Goal: Task Accomplishment & Management: Manage account settings

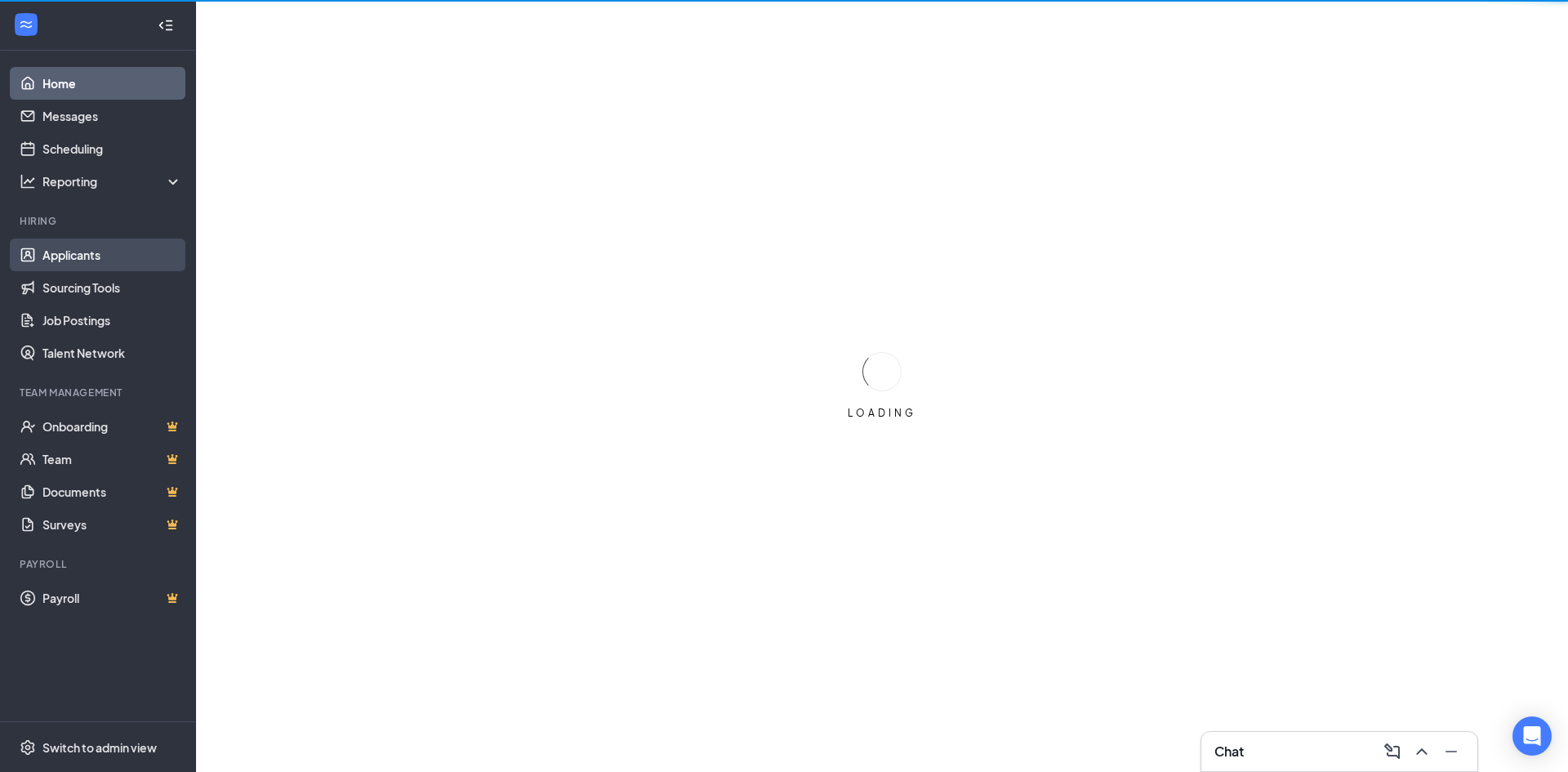
drag, startPoint x: 99, startPoint y: 256, endPoint x: 124, endPoint y: 256, distance: 25.0
click at [99, 256] on link "Applicants" at bounding box center [113, 255] width 140 height 33
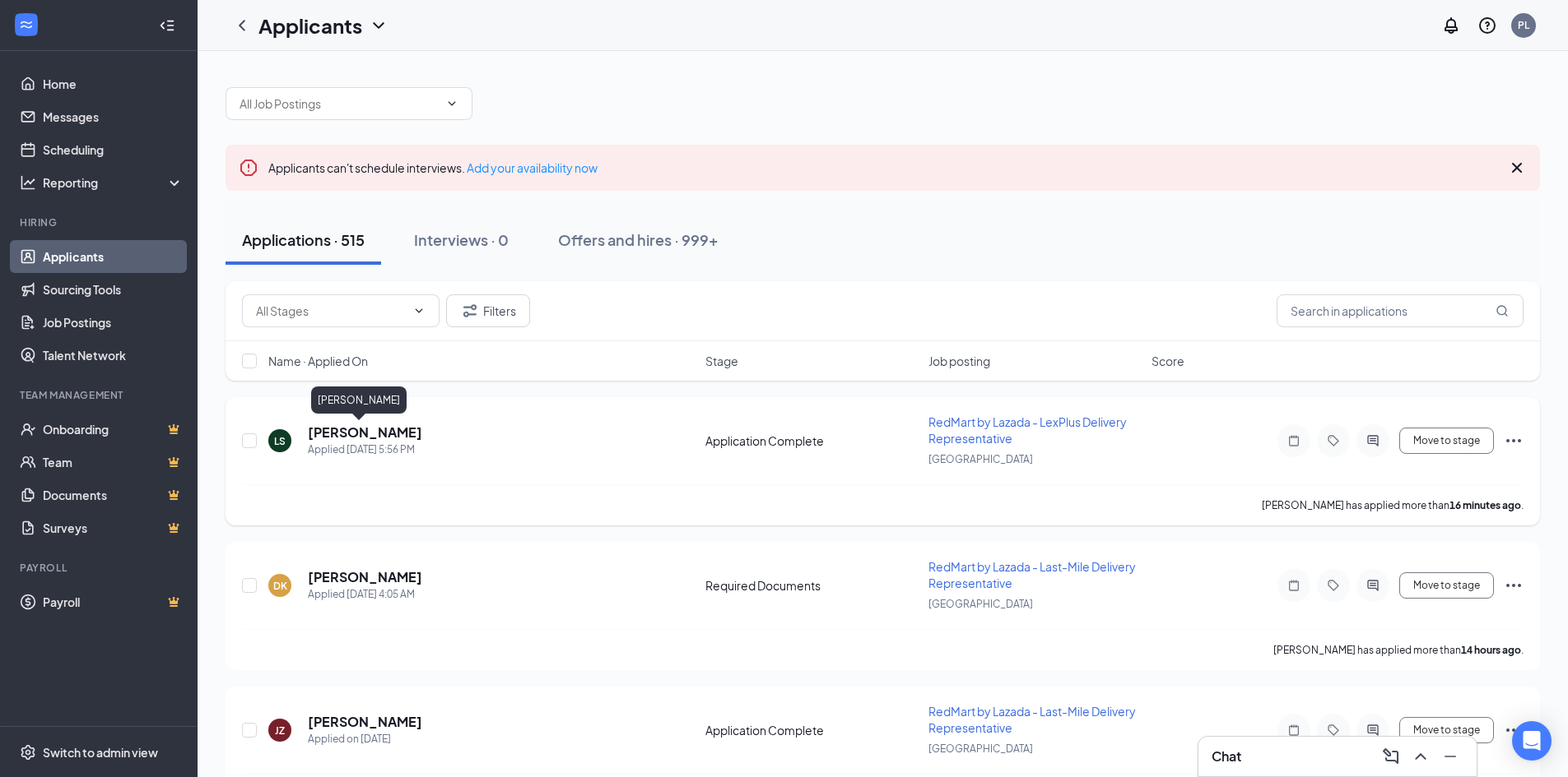
click at [334, 434] on h5 "[PERSON_NAME]" at bounding box center [365, 433] width 114 height 18
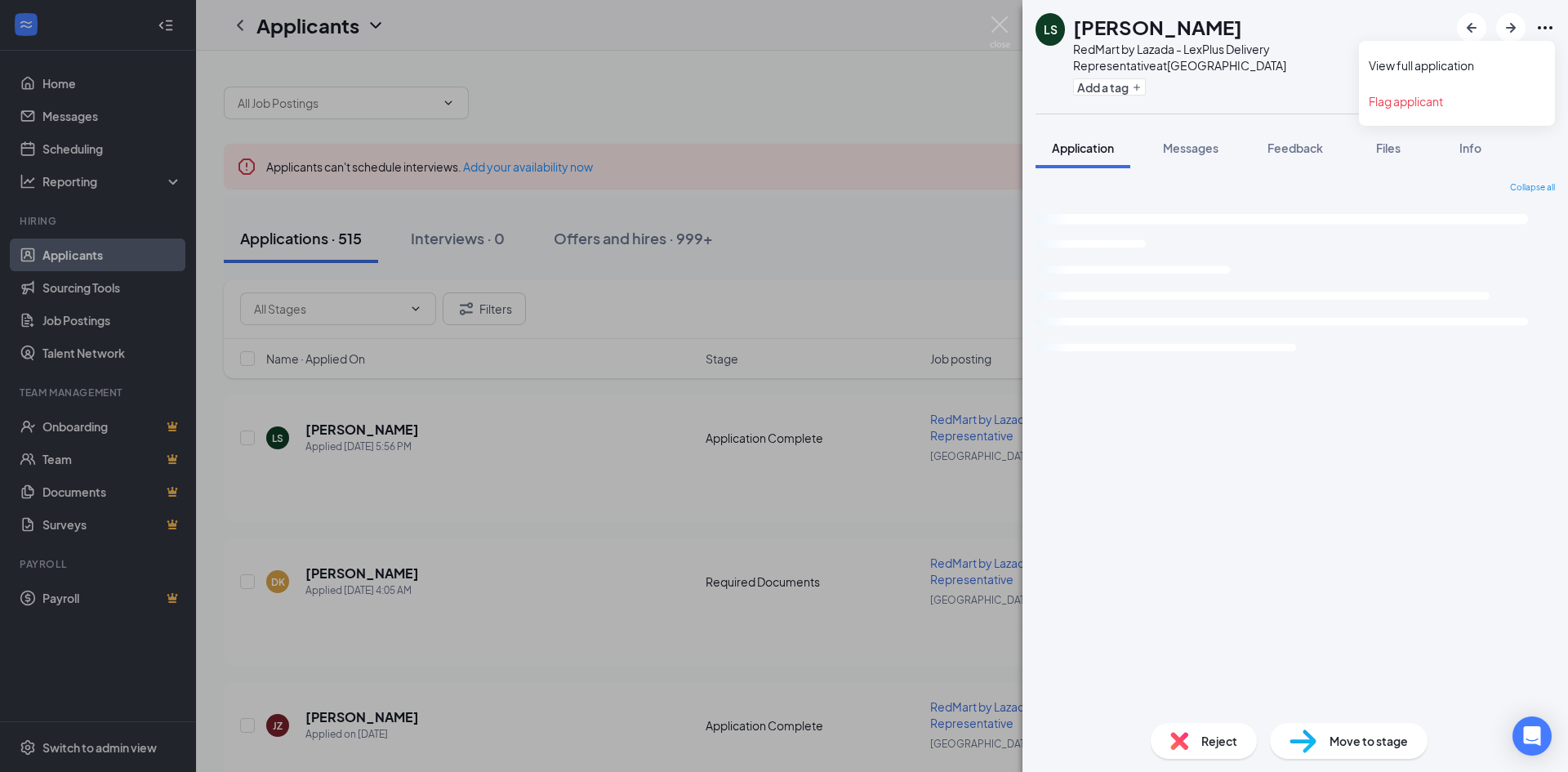
click at [1550, 31] on icon "Ellipses" at bounding box center [1546, 28] width 20 height 20
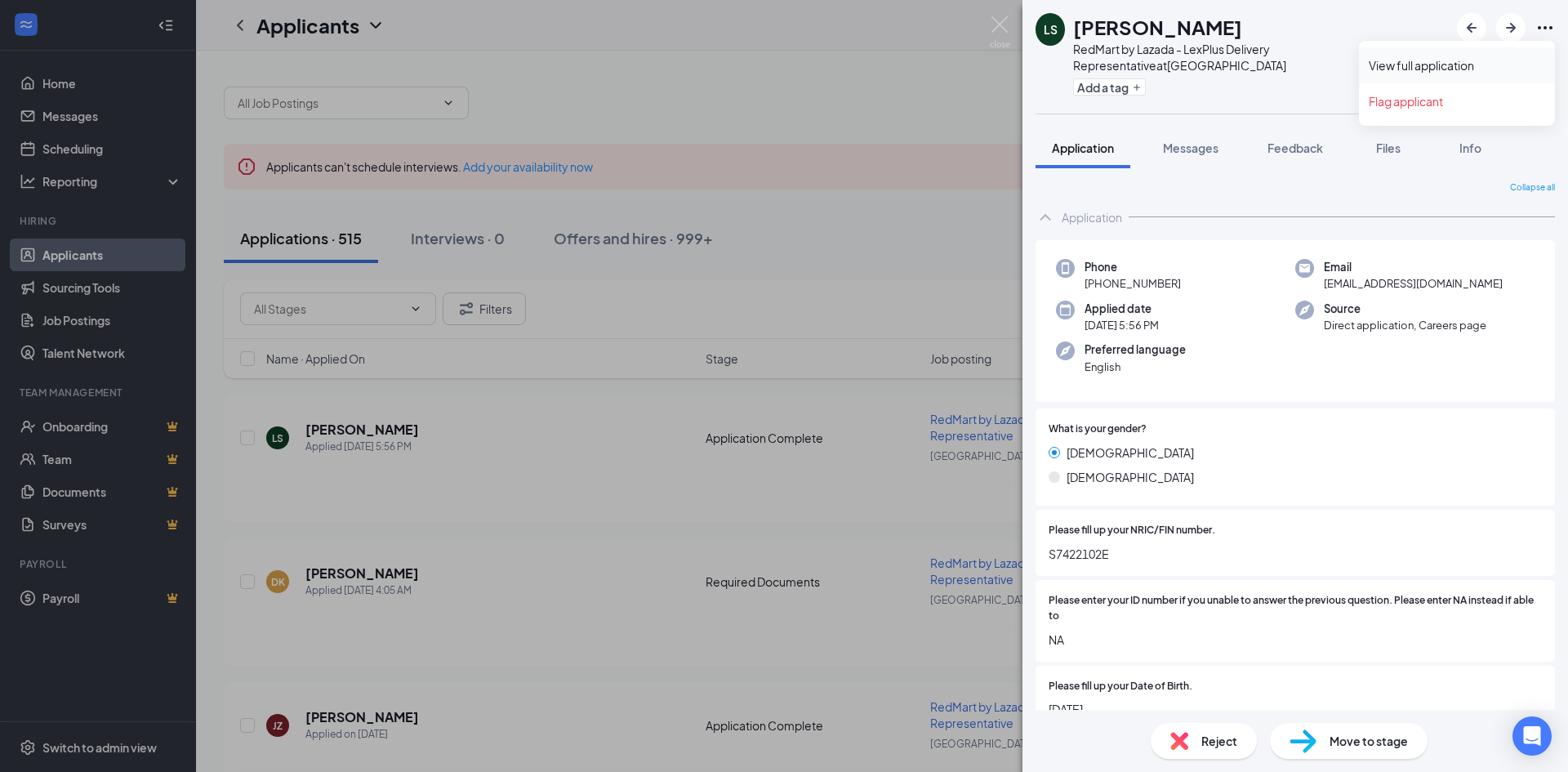
click at [1453, 61] on link "View full application" at bounding box center [1457, 66] width 177 height 16
click at [852, 80] on div "LS Lim Steven RedMart by Lazada - LexPlus Delivery Representative at Singapore …" at bounding box center [784, 386] width 1568 height 772
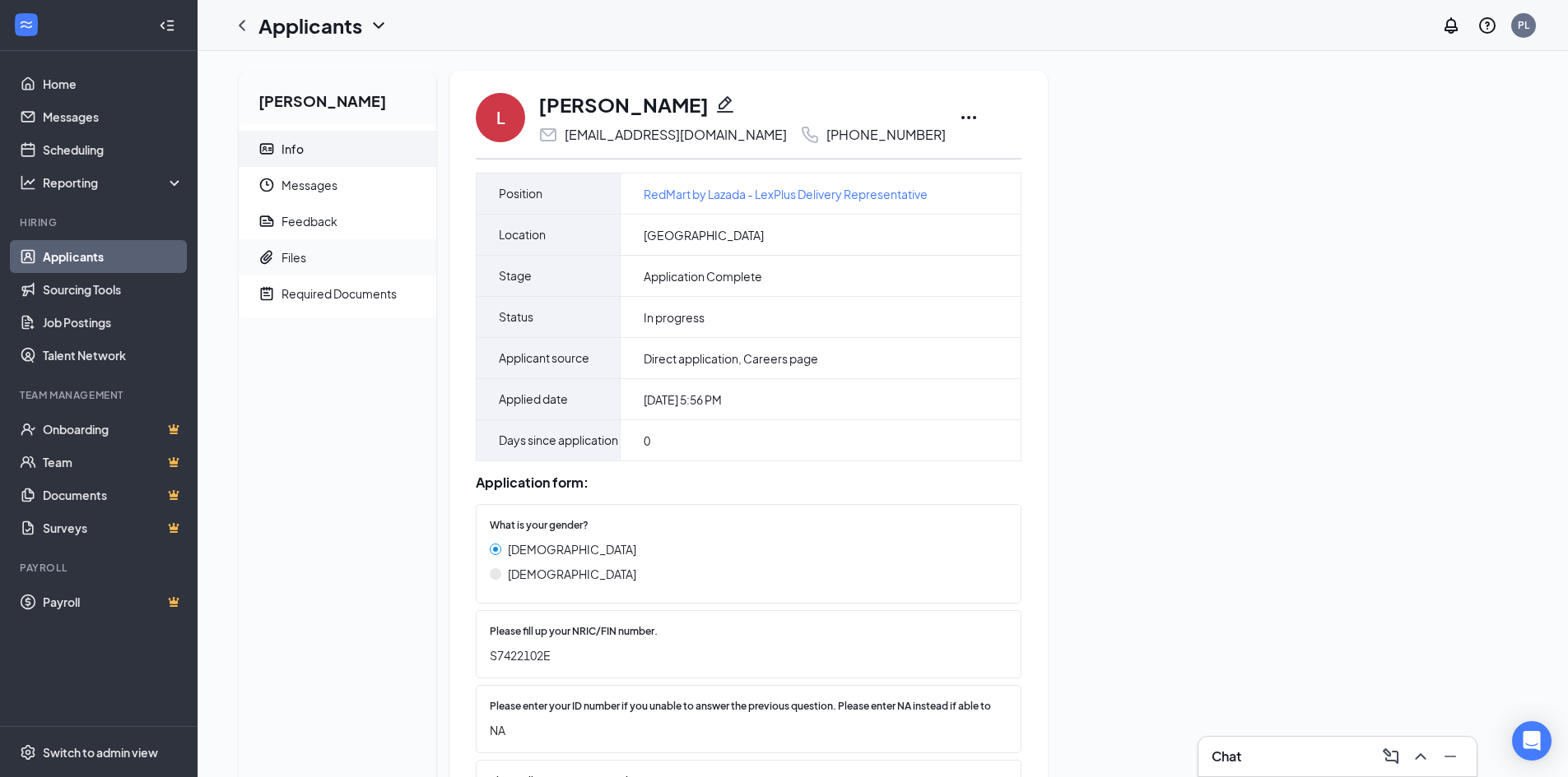
click at [301, 265] on div "Files" at bounding box center [294, 257] width 25 height 17
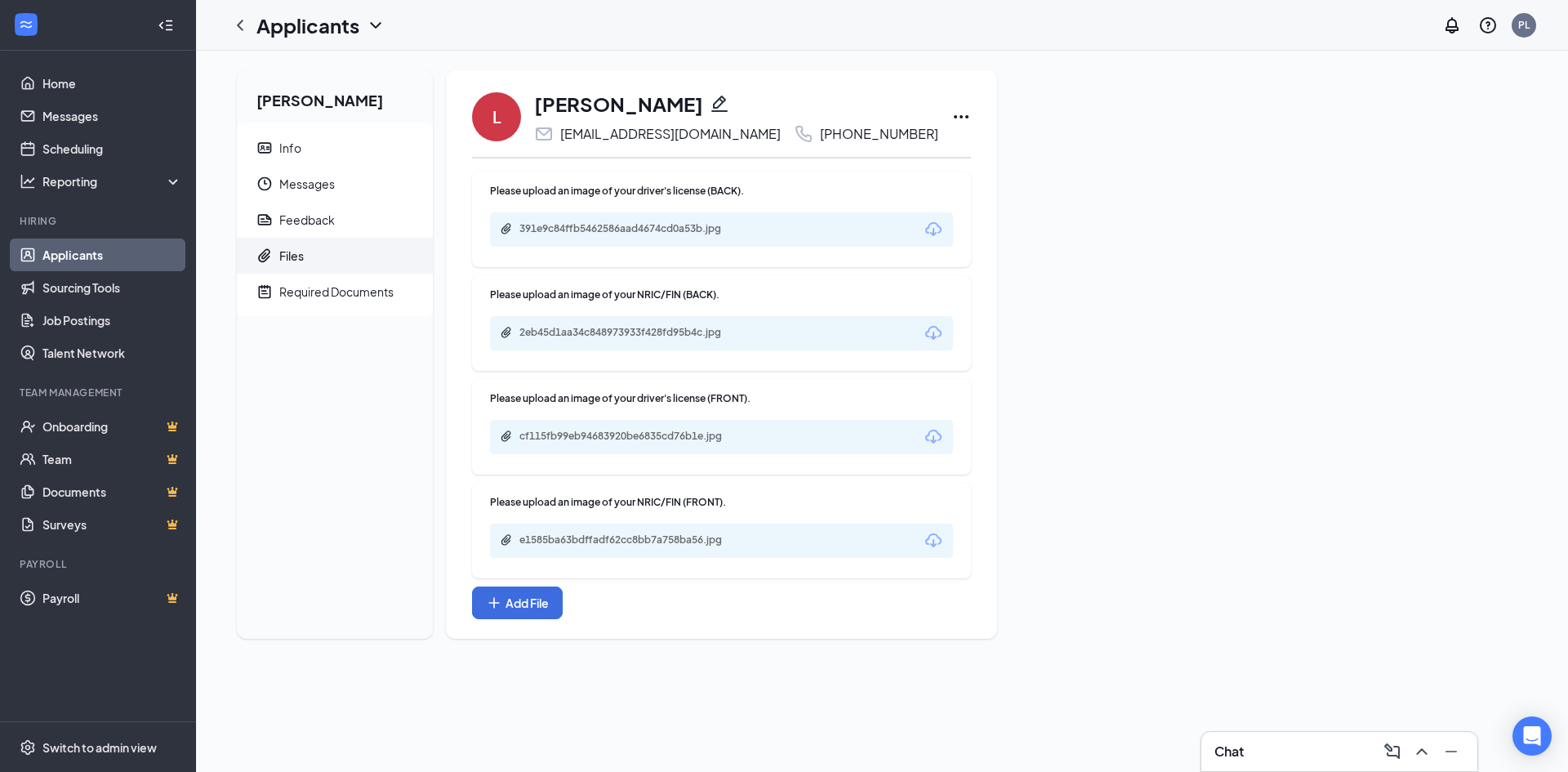
click at [924, 221] on icon "Download" at bounding box center [934, 229] width 20 height 20
click at [319, 140] on span "Info" at bounding box center [349, 148] width 141 height 36
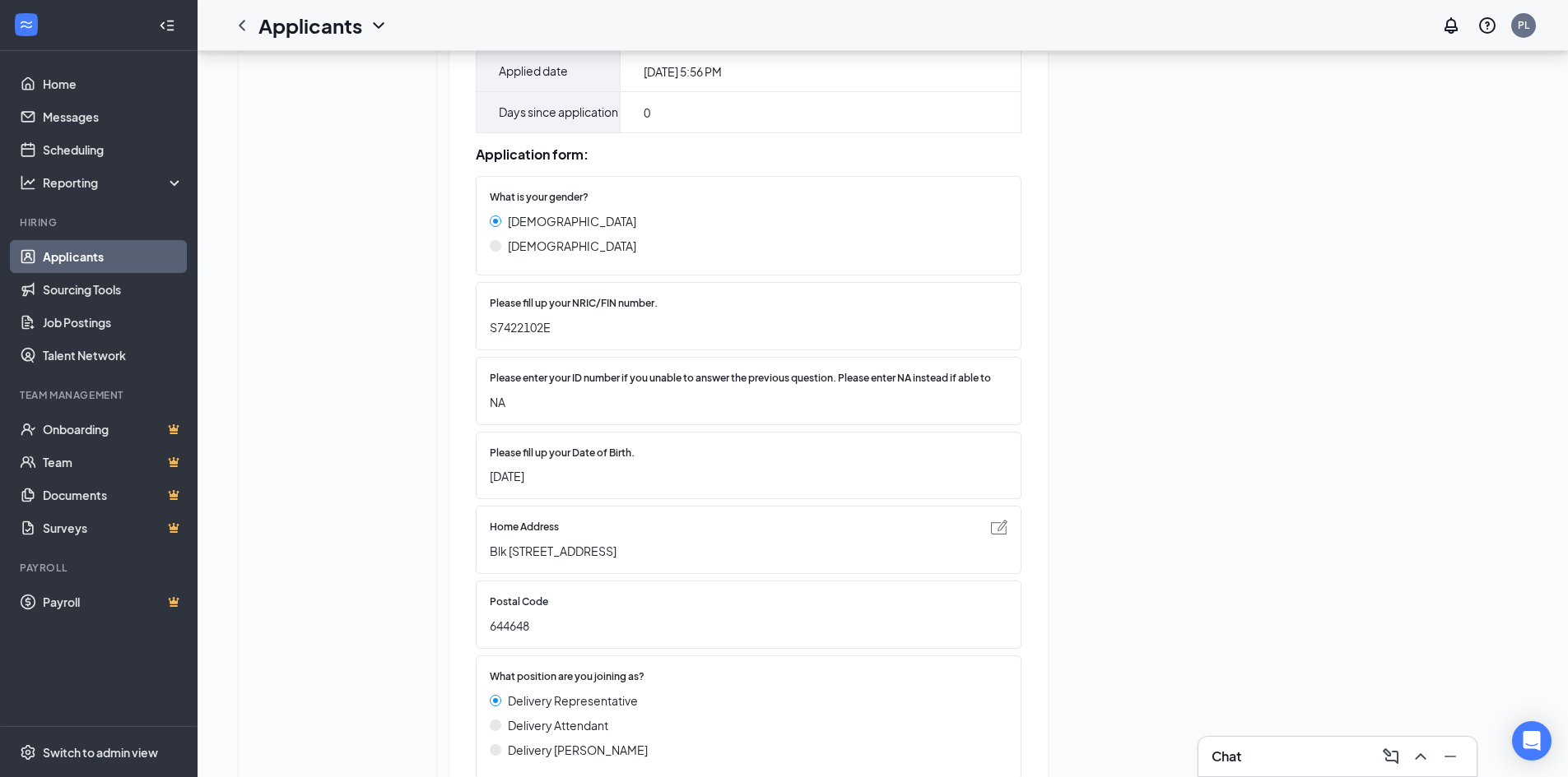
scroll to position [329, 0]
drag, startPoint x: 604, startPoint y: 363, endPoint x: 467, endPoint y: 357, distance: 137.1
click at [467, 357] on div "[PERSON_NAME] [PERSON_NAME][EMAIL_ADDRESS][DOMAIN_NAME] [PHONE_NUMBER] Position…" at bounding box center [748, 787] width 599 height 2090
copy span "S7422102E"
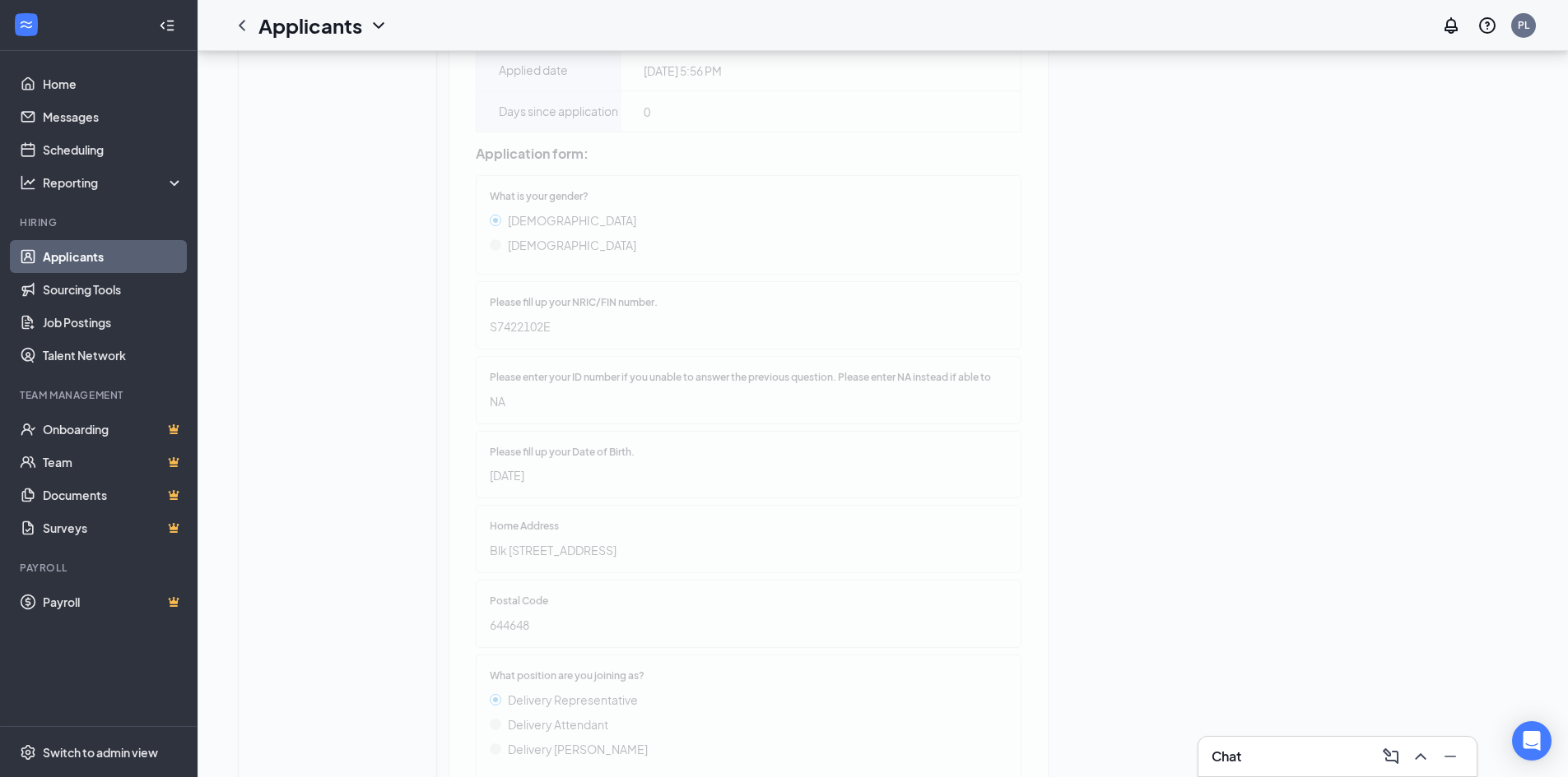
click at [578, 369] on div "[PERSON_NAME] [PERSON_NAME][EMAIL_ADDRESS][DOMAIN_NAME] [PHONE_NUMBER] Position…" at bounding box center [748, 787] width 599 height 2090
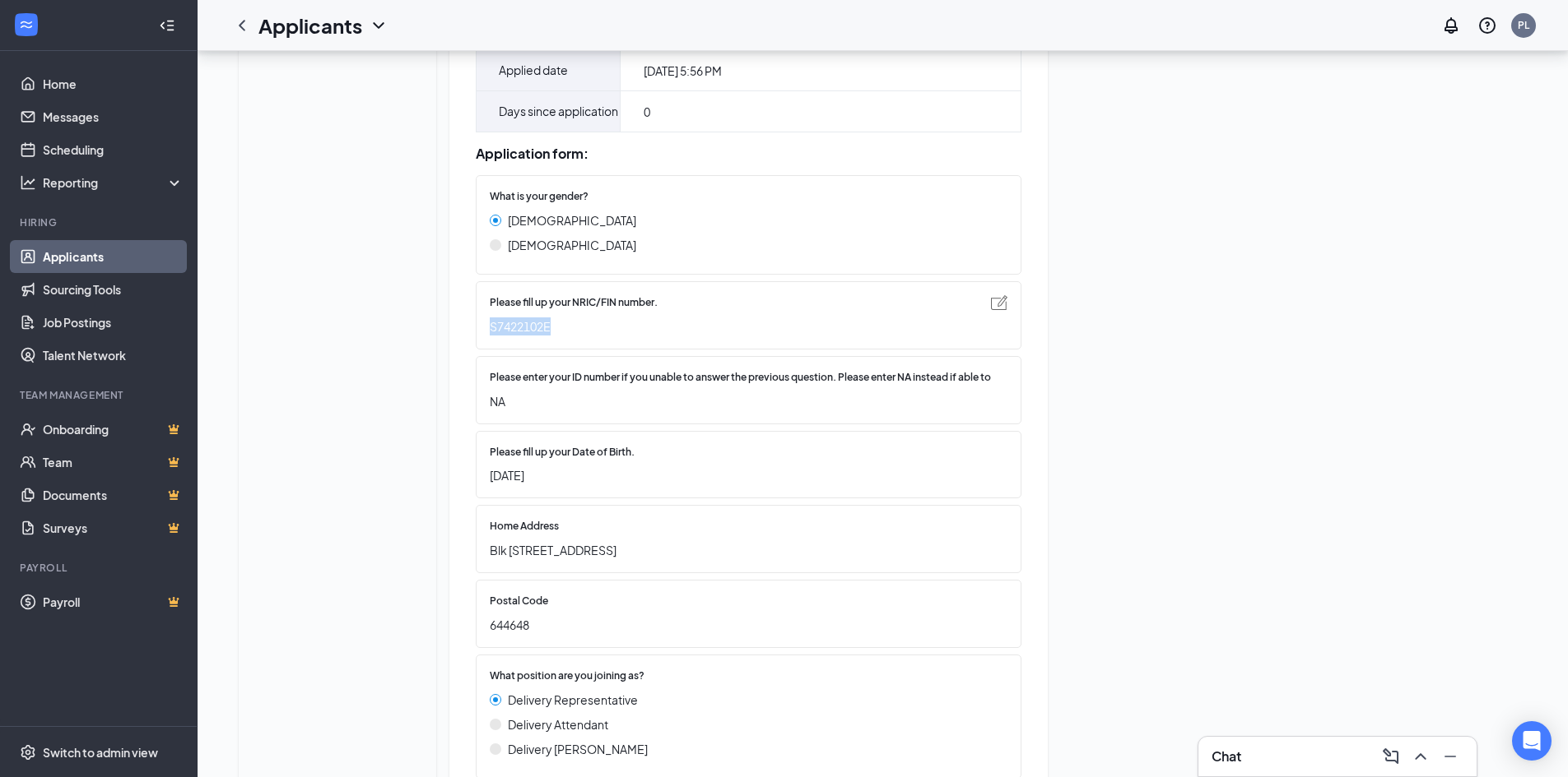
copy span "S7422102E"
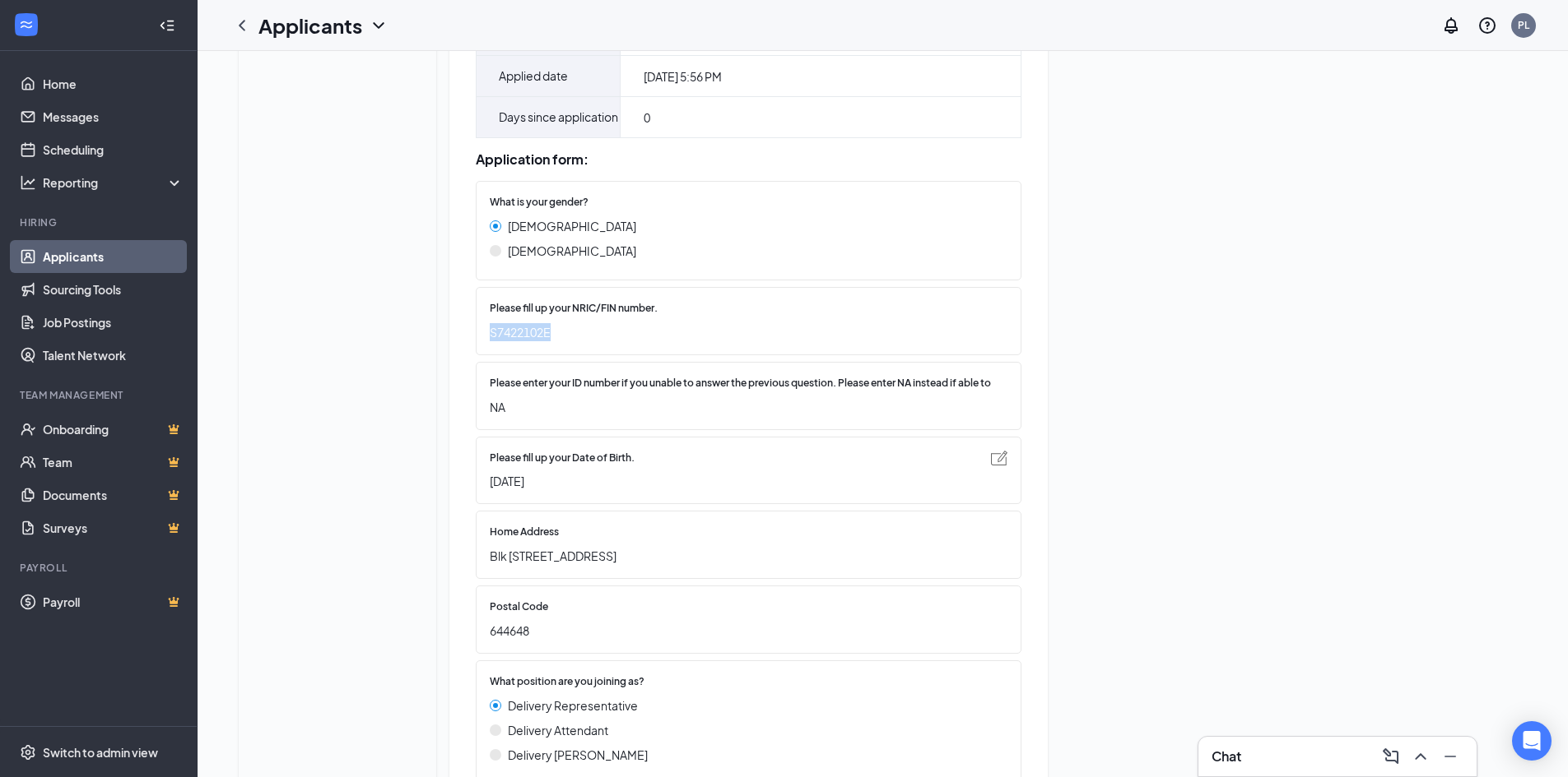
scroll to position [0, 0]
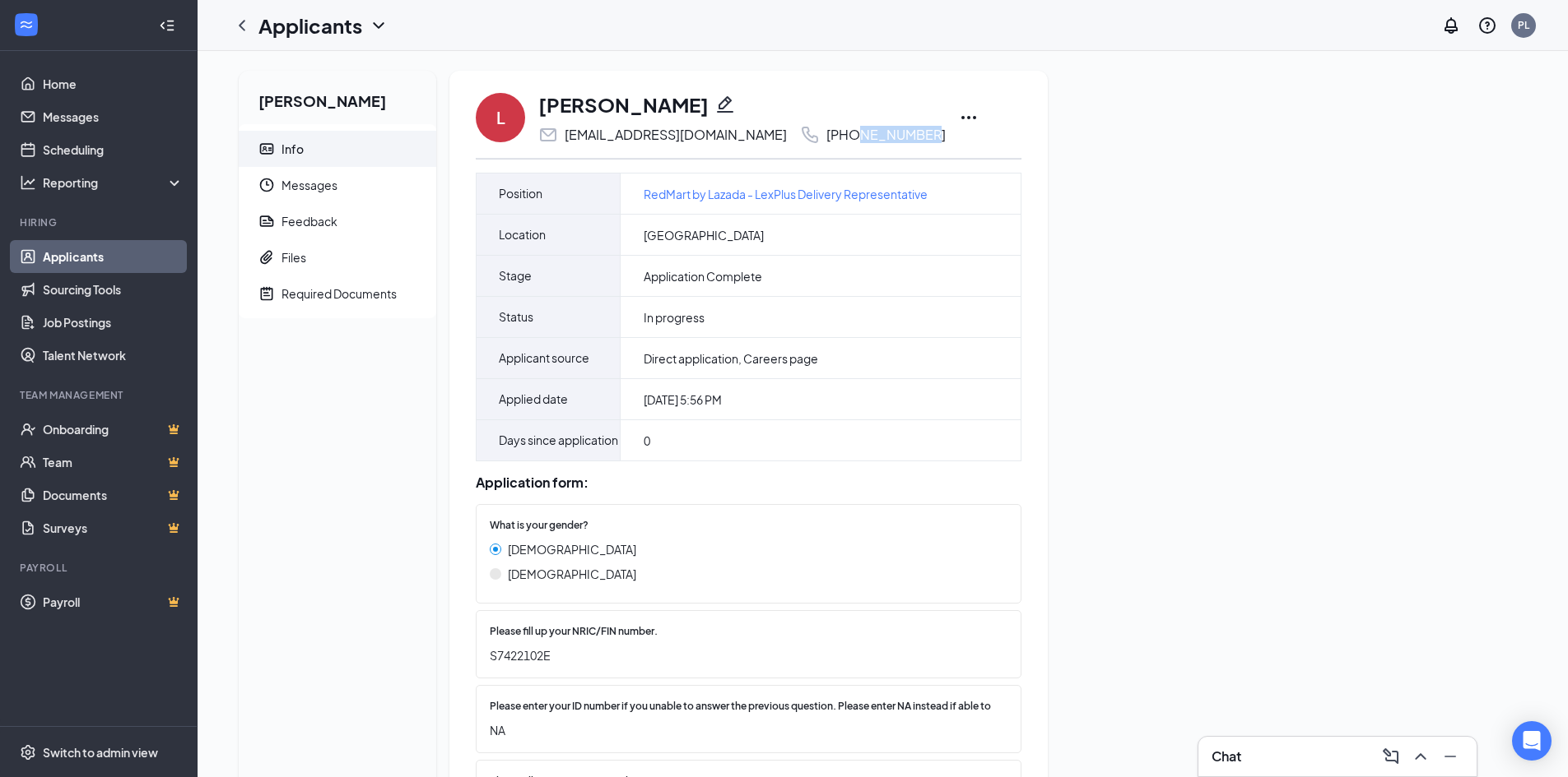
drag, startPoint x: 782, startPoint y: 130, endPoint x: 845, endPoint y: 141, distance: 64.0
click at [845, 141] on div "[PERSON_NAME] [PERSON_NAME][EMAIL_ADDRESS][DOMAIN_NAME] [PHONE_NUMBER]" at bounding box center [748, 118] width 546 height 55
copy div "8838 2504"
drag, startPoint x: 713, startPoint y: 136, endPoint x: 560, endPoint y: 122, distance: 153.6
click at [560, 122] on div "[PERSON_NAME] [PERSON_NAME][EMAIL_ADDRESS][DOMAIN_NAME] [PHONE_NUMBER]" at bounding box center [742, 118] width 407 height 55
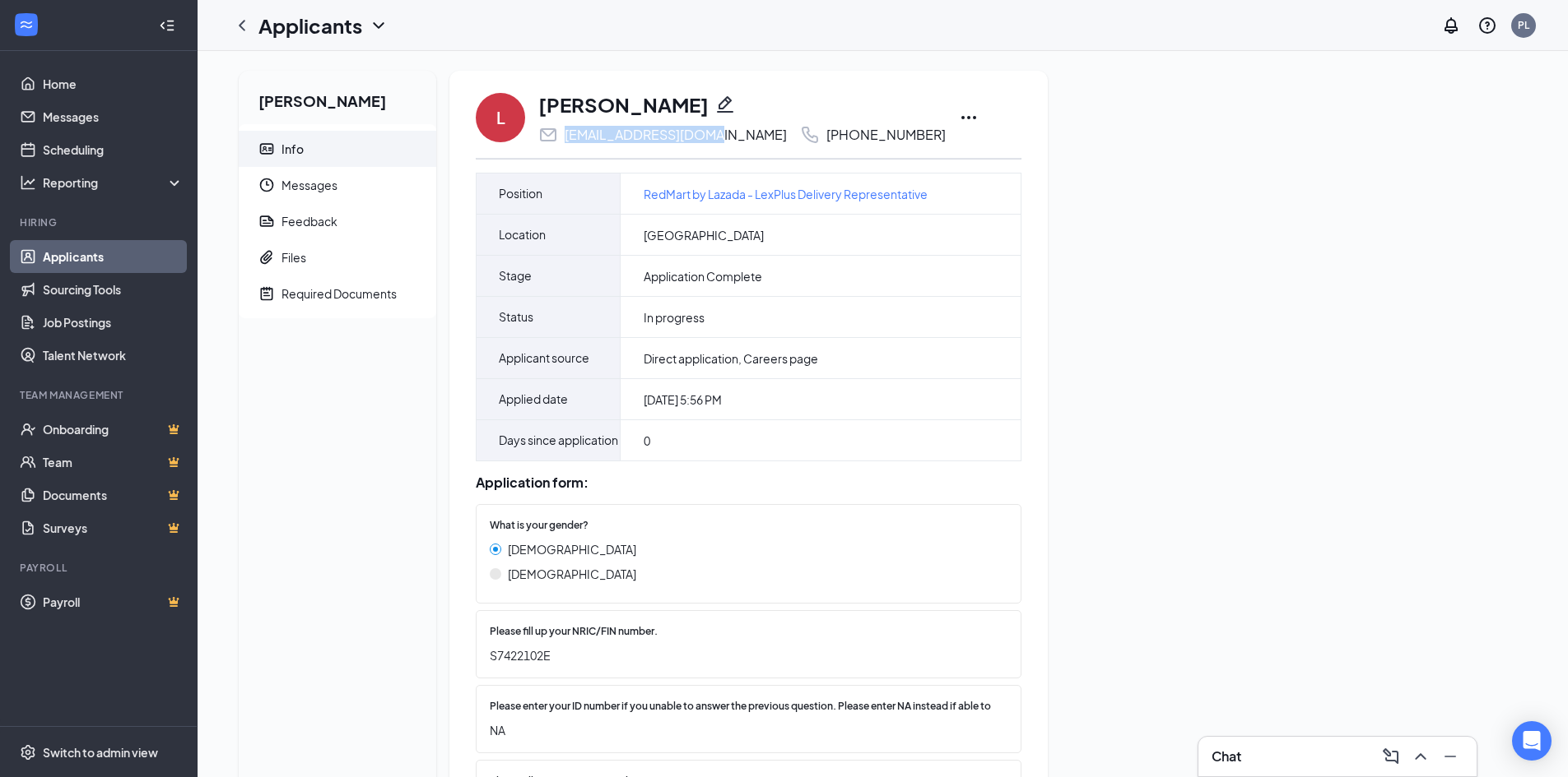
copy div "[EMAIL_ADDRESS][DOMAIN_NAME]"
drag, startPoint x: 778, startPoint y: 134, endPoint x: 844, endPoint y: 146, distance: 67.1
copy div "8838 2504"
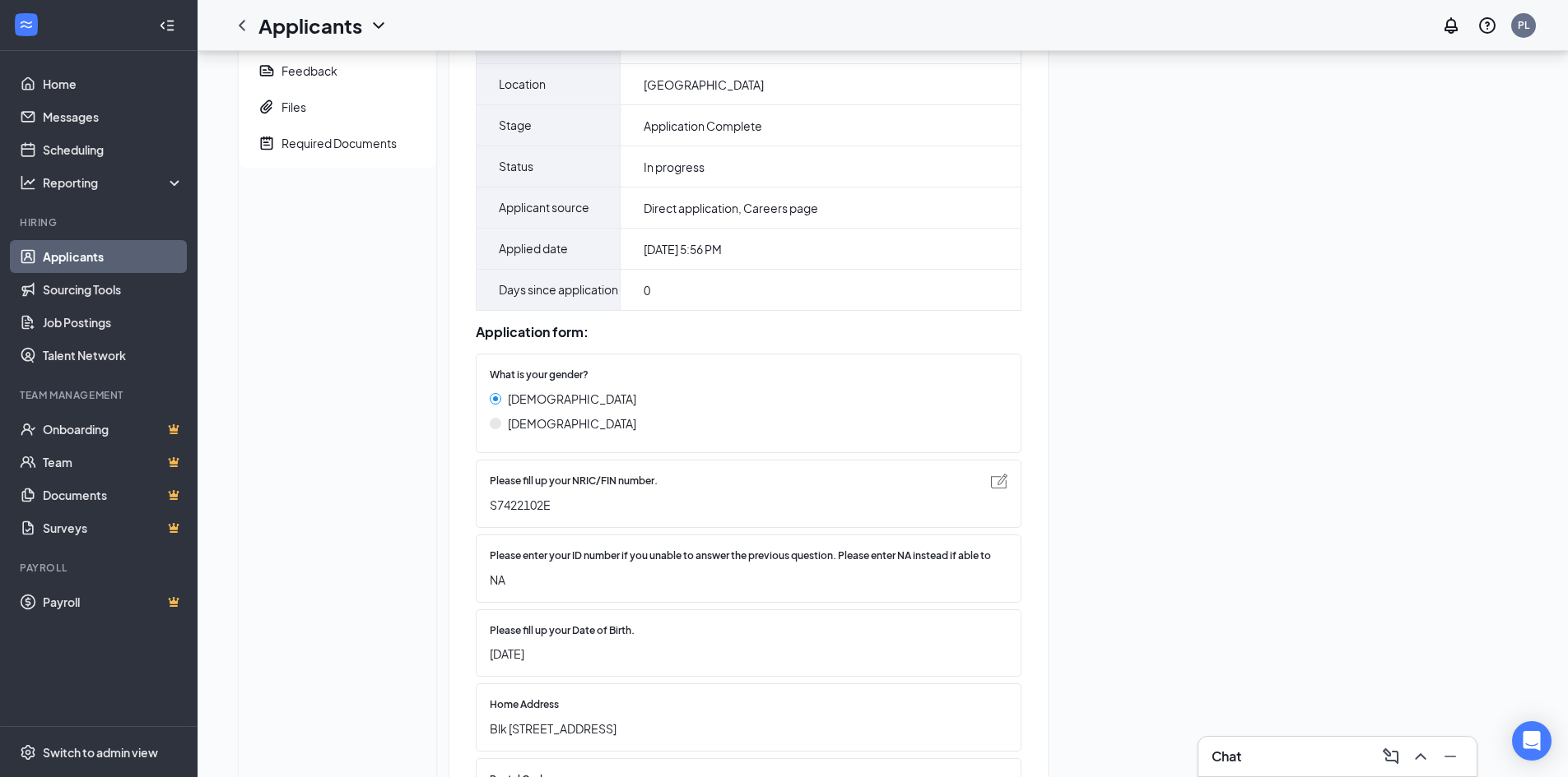
scroll to position [165, 0]
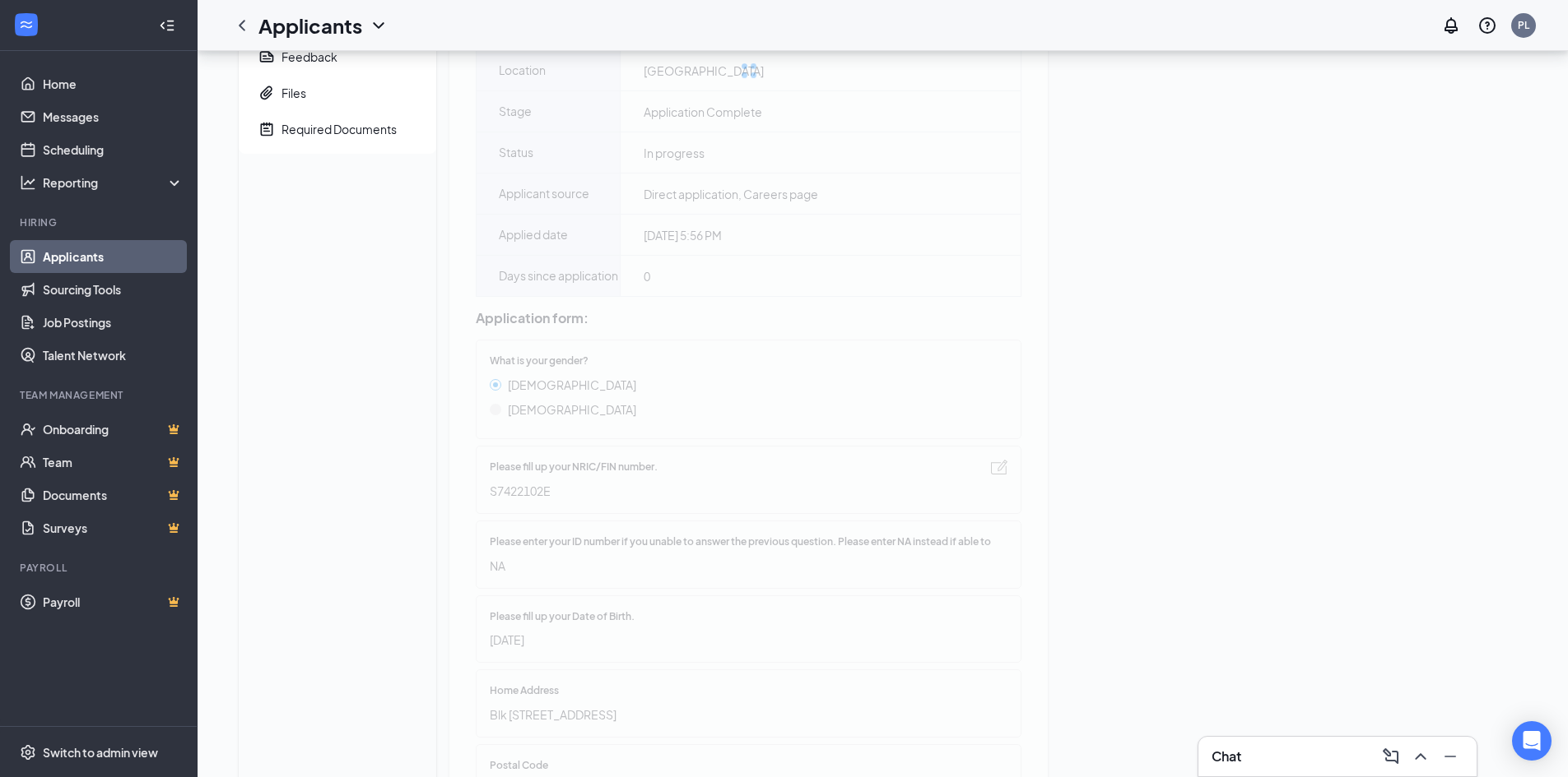
drag, startPoint x: 558, startPoint y: 530, endPoint x: 477, endPoint y: 527, distance: 81.1
click at [478, 514] on div "Please fill up your NRIC/FIN number. S7422102E" at bounding box center [748, 480] width 546 height 68
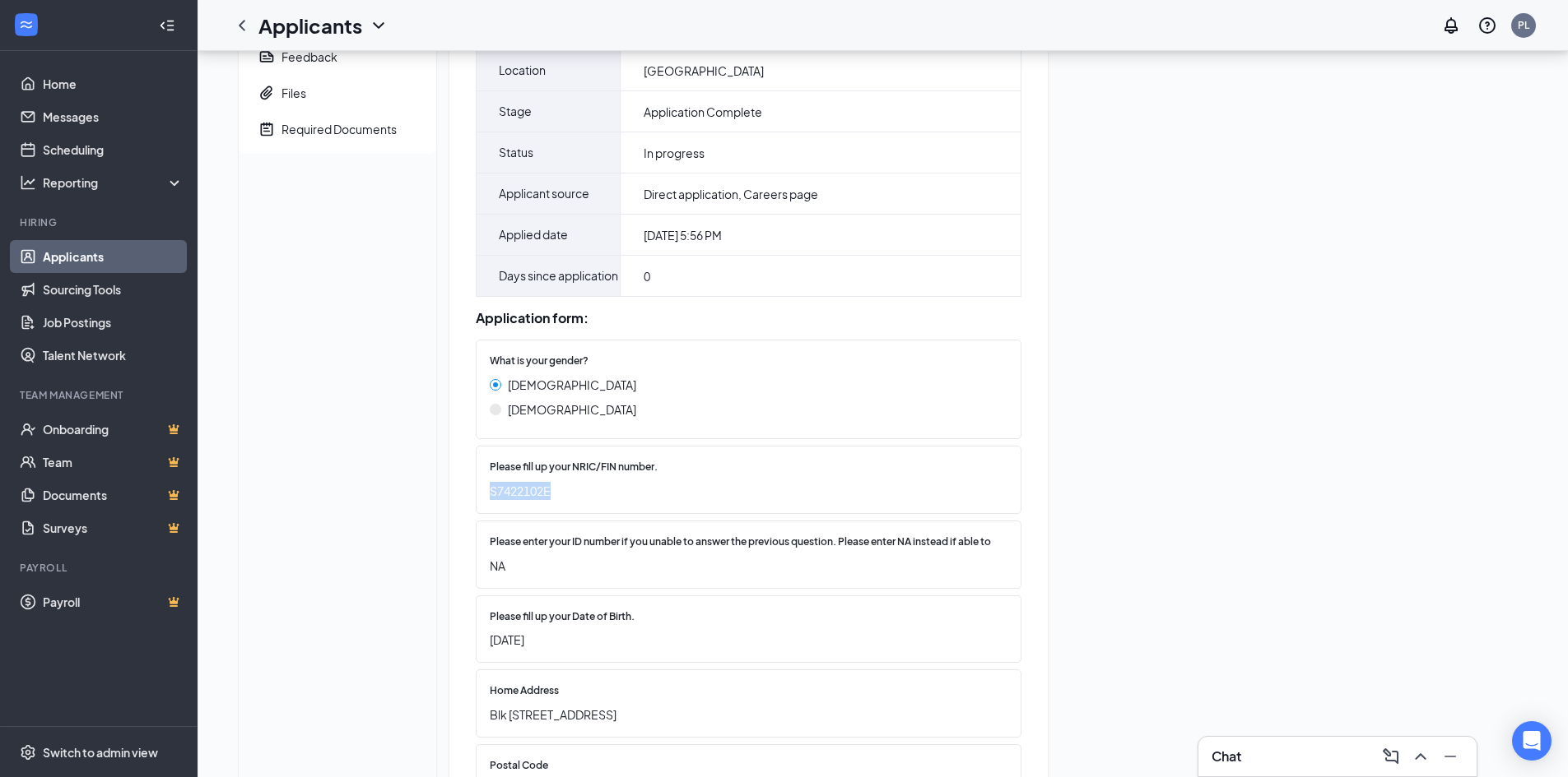
copy span "S7422102E"
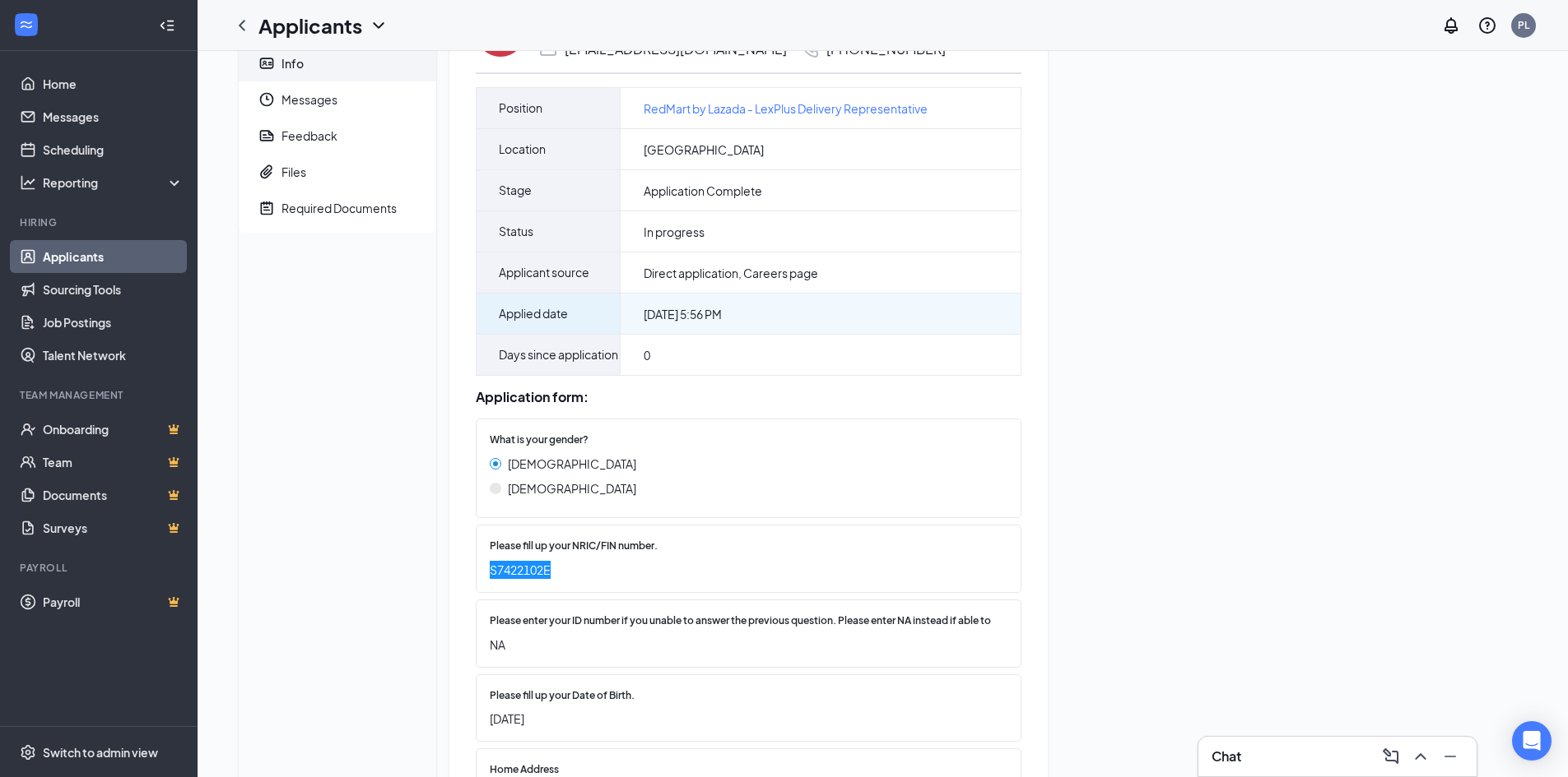
scroll to position [0, 0]
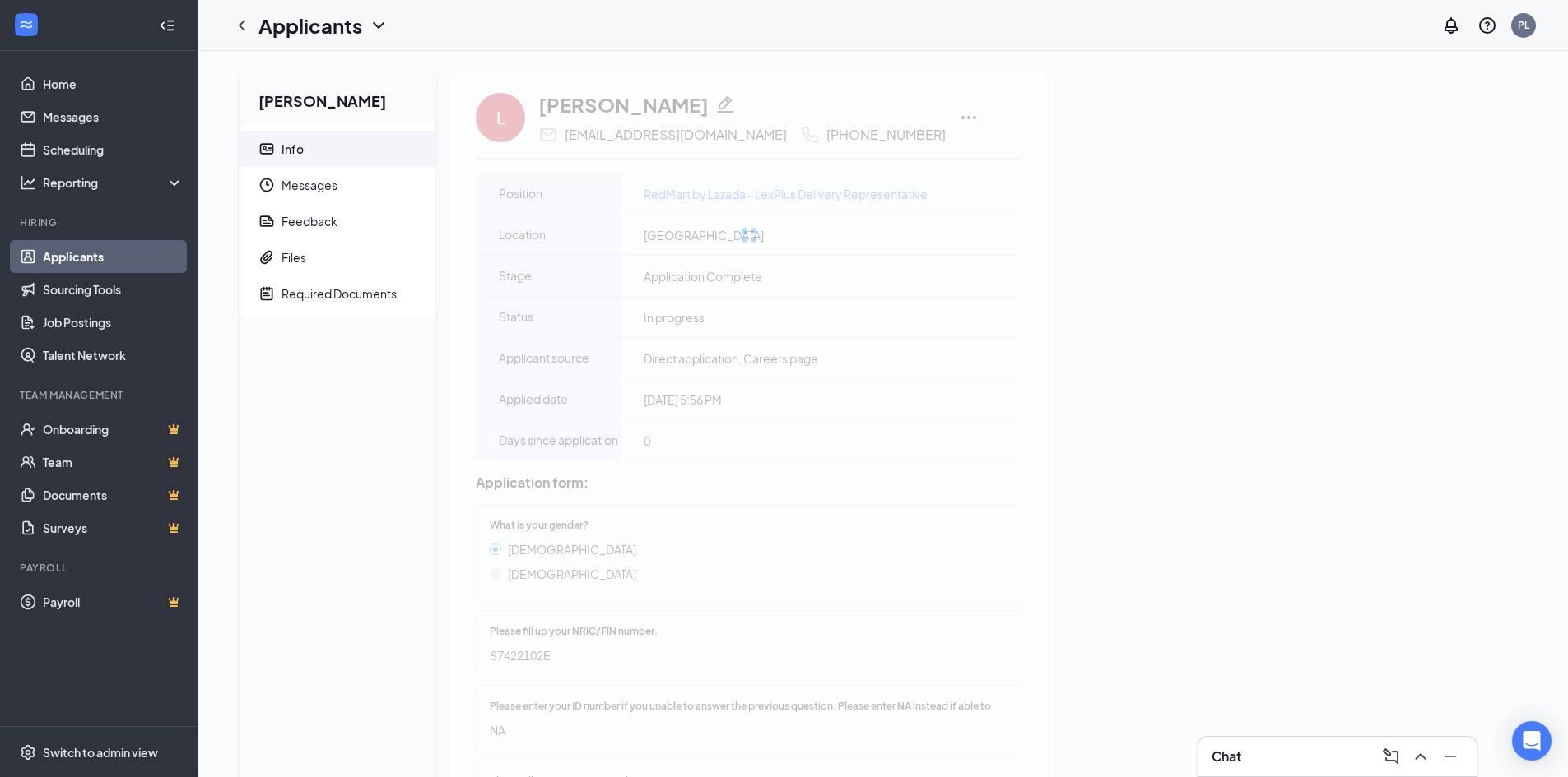
drag, startPoint x: 781, startPoint y: 134, endPoint x: 799, endPoint y: 137, distance: 18.2
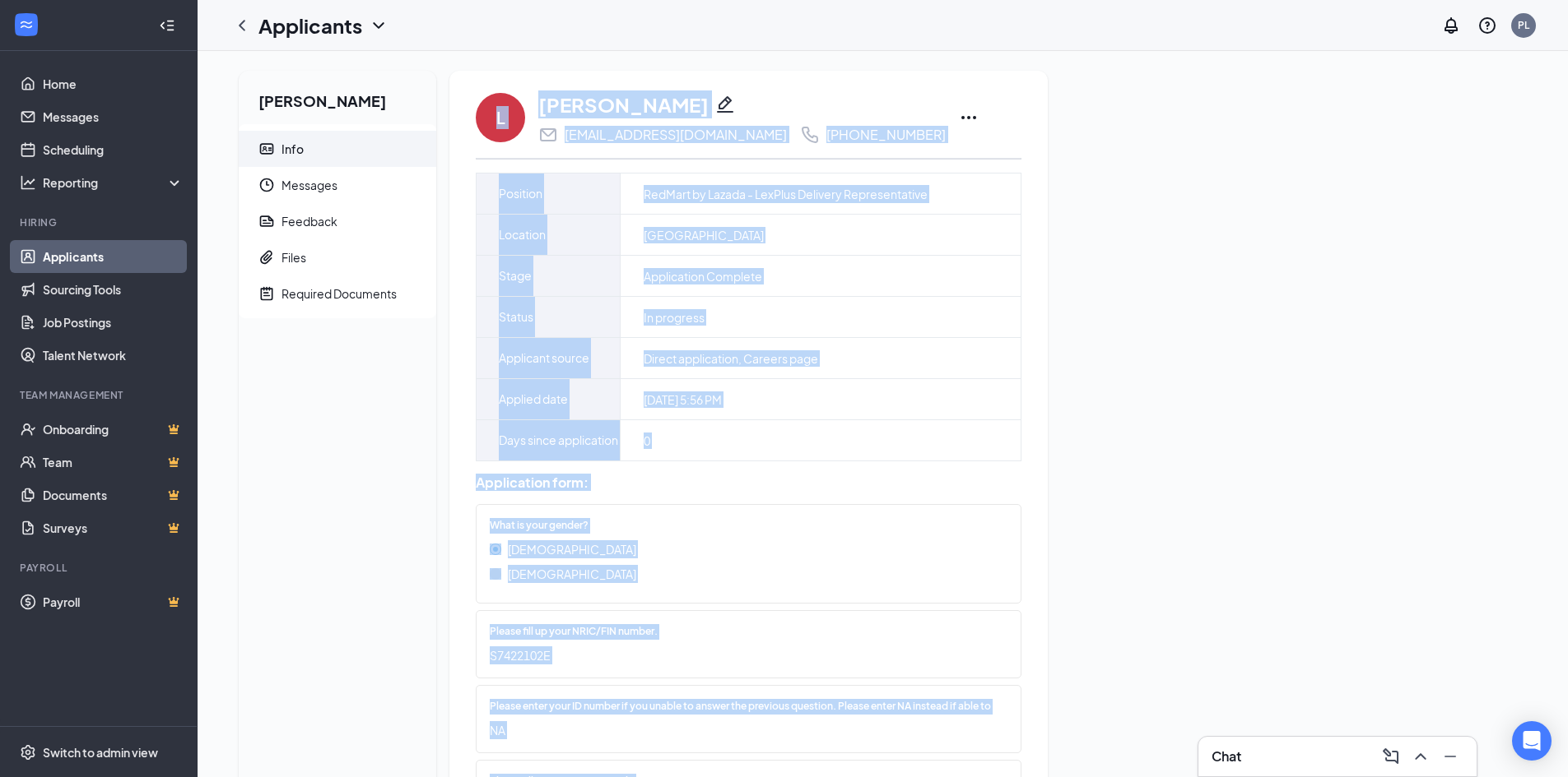
click at [892, 143] on div "[PERSON_NAME] [PERSON_NAME][EMAIL_ADDRESS][DOMAIN_NAME] [PHONE_NUMBER]" at bounding box center [748, 118] width 546 height 55
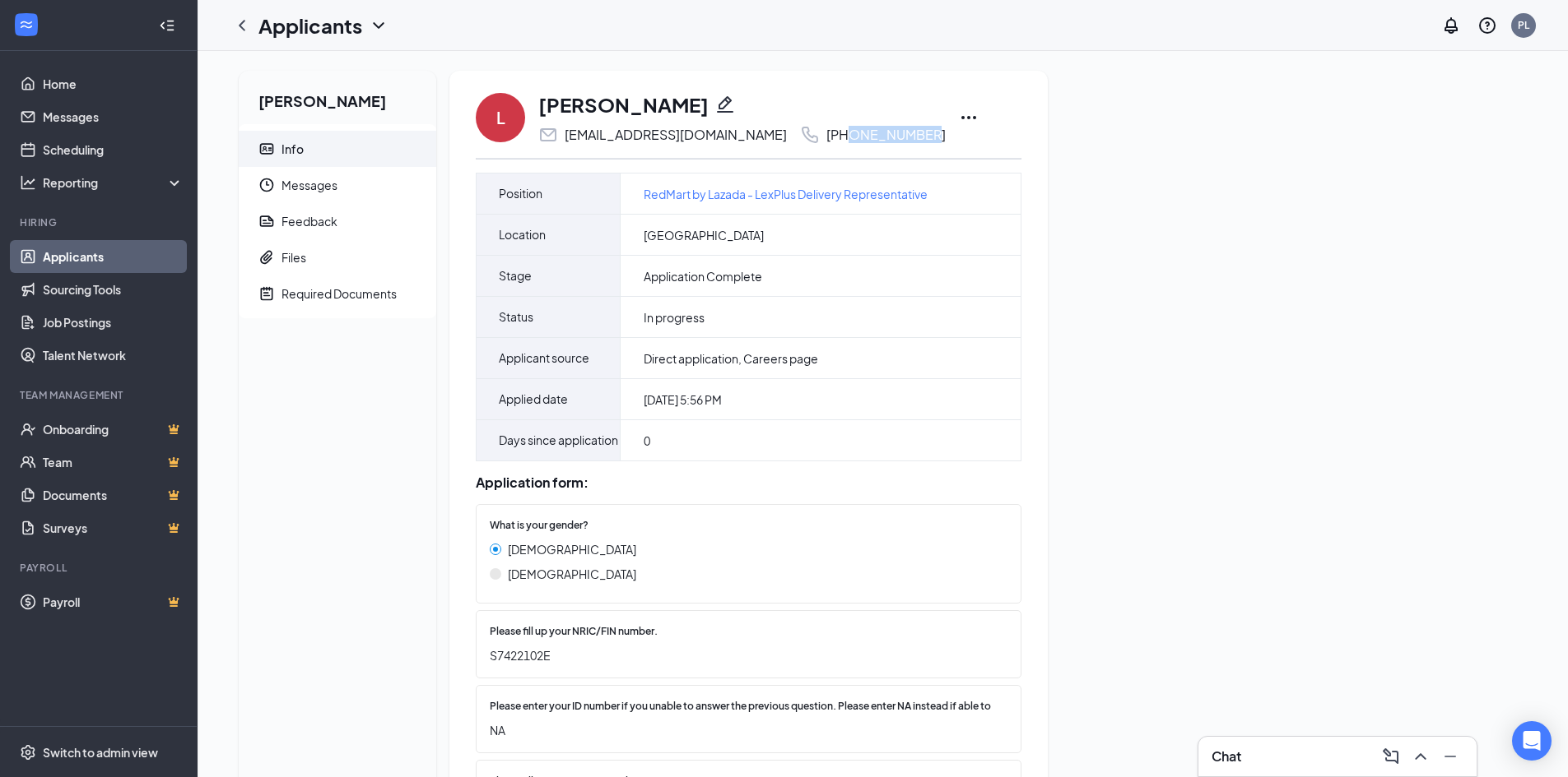
drag, startPoint x: 791, startPoint y: 137, endPoint x: 852, endPoint y: 143, distance: 61.3
click at [852, 143] on div "[PERSON_NAME] [PERSON_NAME][EMAIL_ADDRESS][DOMAIN_NAME] [PHONE_NUMBER]" at bounding box center [748, 118] width 546 height 55
copy div "8838 2504"
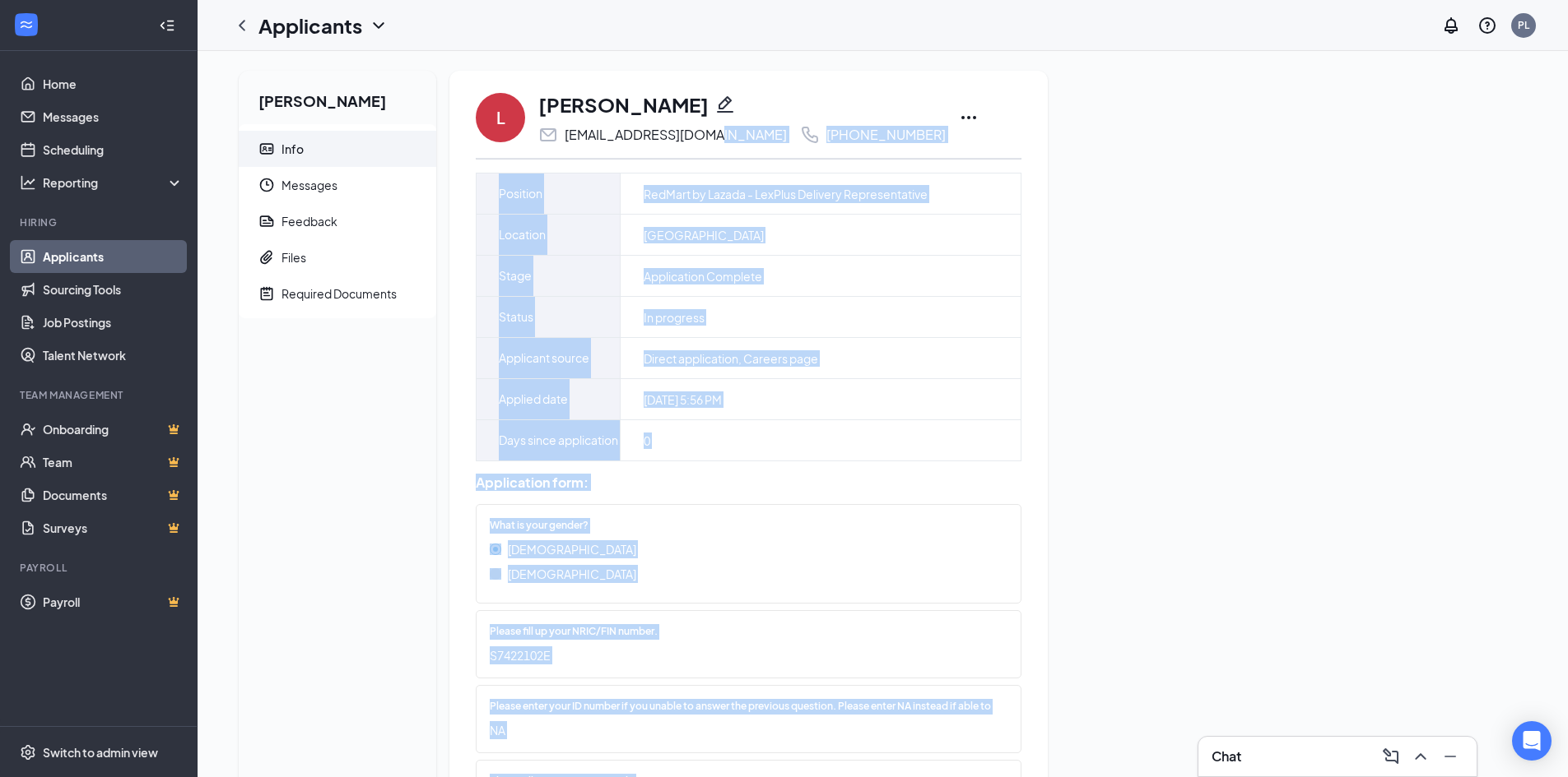
drag, startPoint x: 638, startPoint y: 137, endPoint x: 710, endPoint y: 139, distance: 72.0
click at [710, 139] on div "[EMAIL_ADDRESS][DOMAIN_NAME]" at bounding box center [662, 135] width 248 height 20
click at [714, 137] on div "[EMAIL_ADDRESS][DOMAIN_NAME] [PHONE_NUMBER]" at bounding box center [742, 135] width 407 height 20
click at [716, 129] on div "[EMAIL_ADDRESS][DOMAIN_NAME] [PHONE_NUMBER]" at bounding box center [742, 135] width 407 height 20
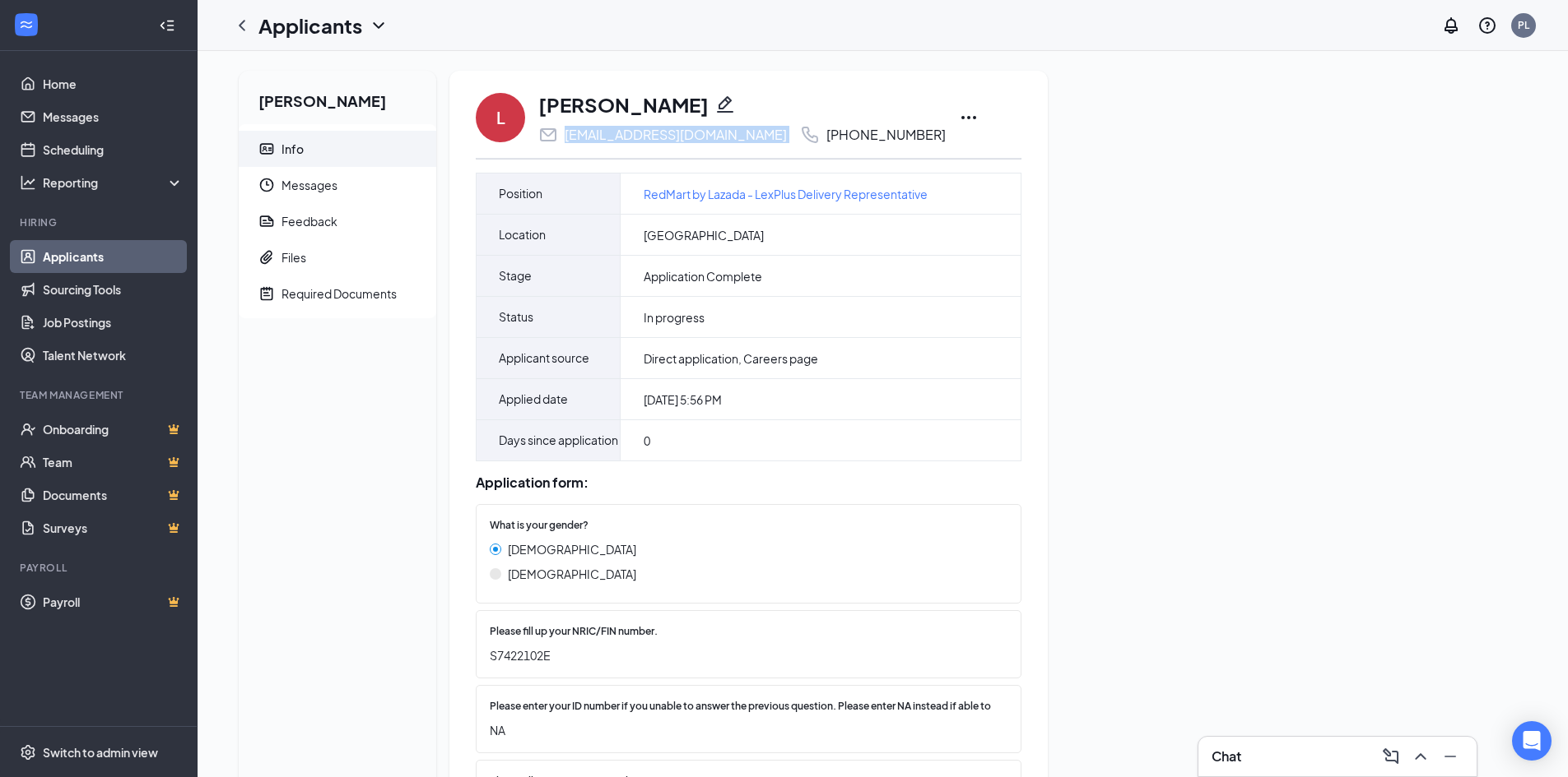
drag, startPoint x: 716, startPoint y: 130, endPoint x: 587, endPoint y: 124, distance: 129.1
click at [587, 124] on div "[PERSON_NAME] [PERSON_NAME][EMAIL_ADDRESS][DOMAIN_NAME] [PHONE_NUMBER]" at bounding box center [742, 118] width 407 height 55
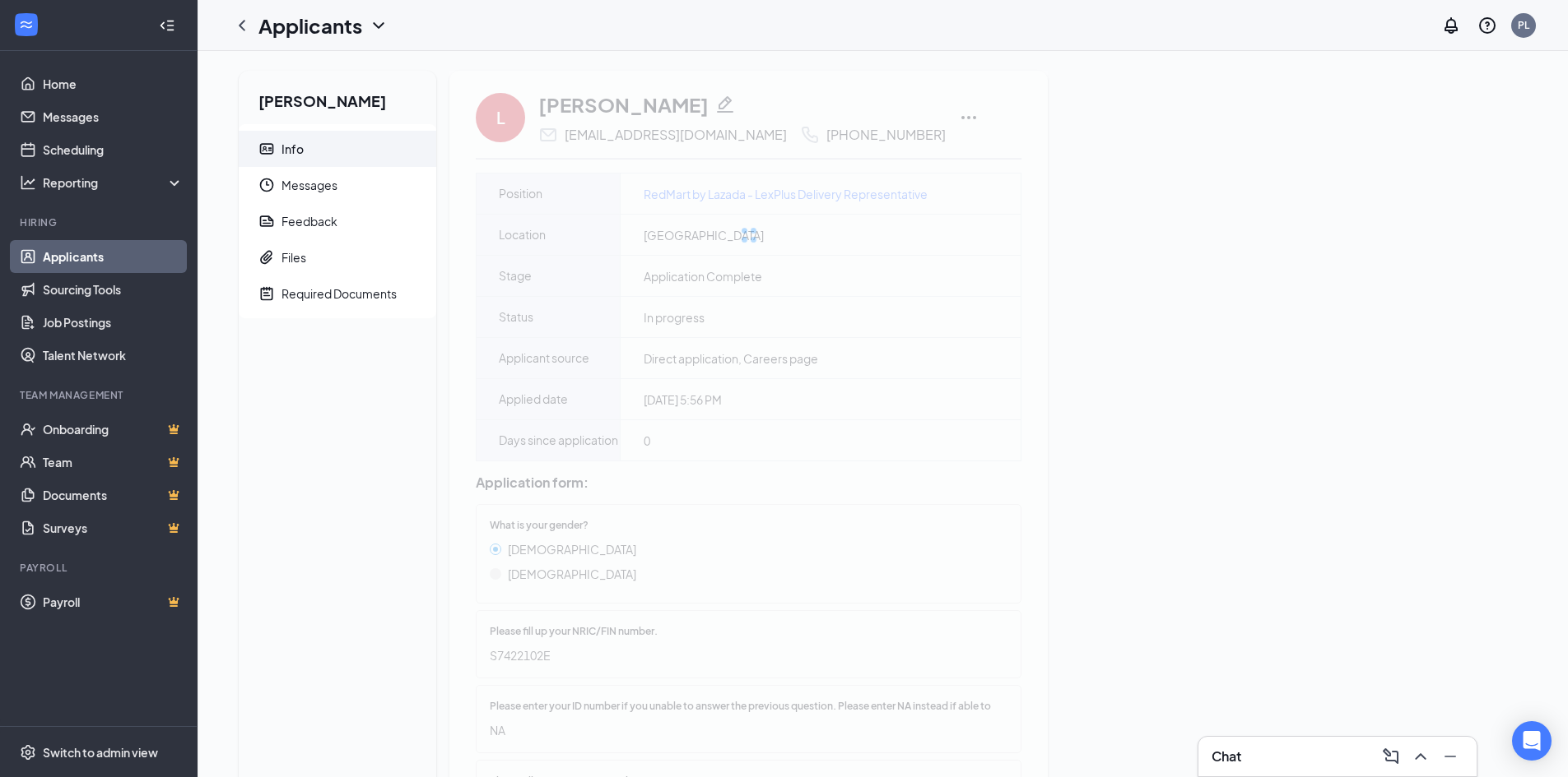
drag, startPoint x: 511, startPoint y: 681, endPoint x: 449, endPoint y: 678, distance: 62.1
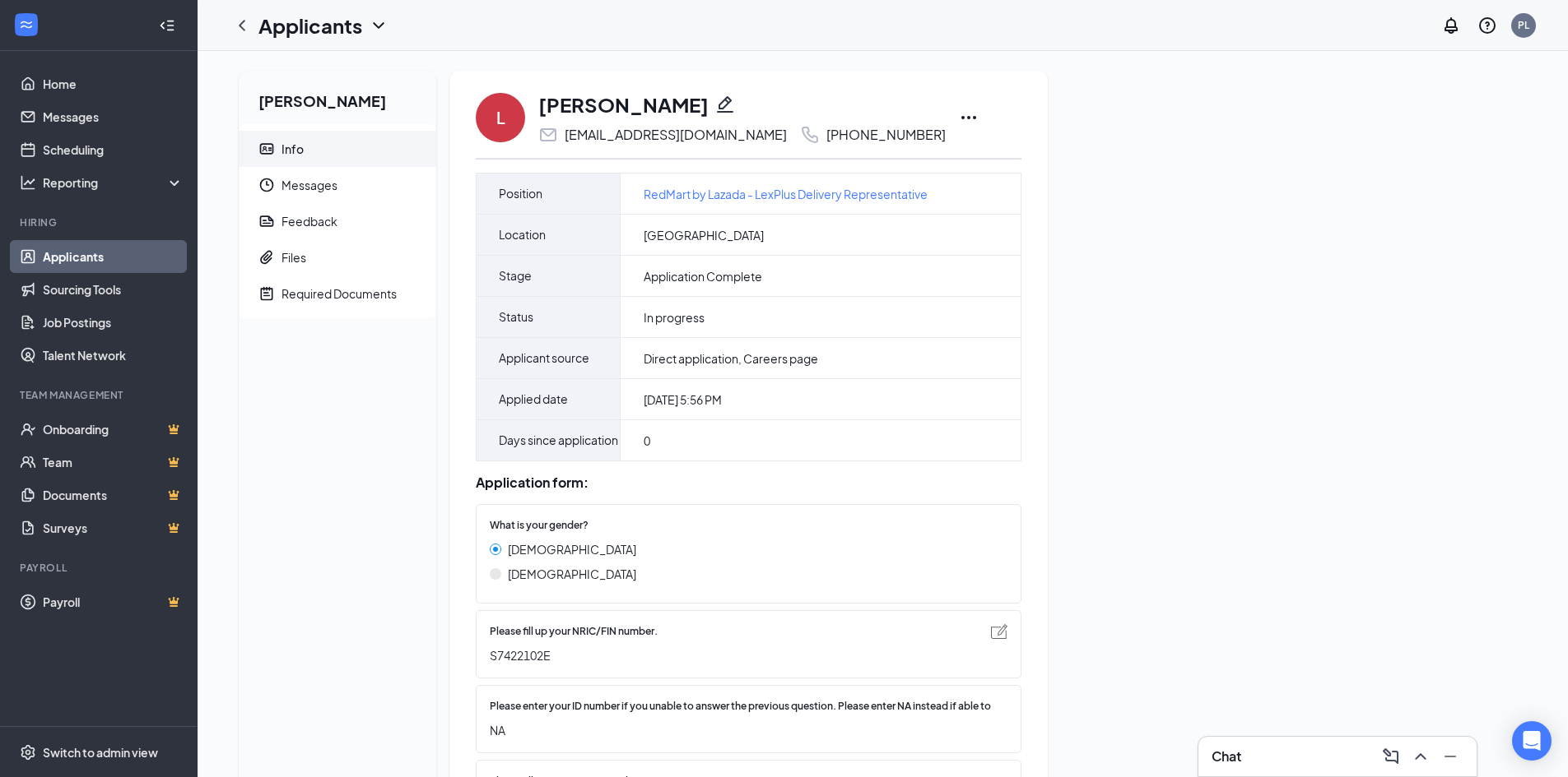
click at [585, 664] on span "S7422102E" at bounding box center [739, 655] width 501 height 18
drag, startPoint x: 585, startPoint y: 700, endPoint x: 443, endPoint y: 700, distance: 142.0
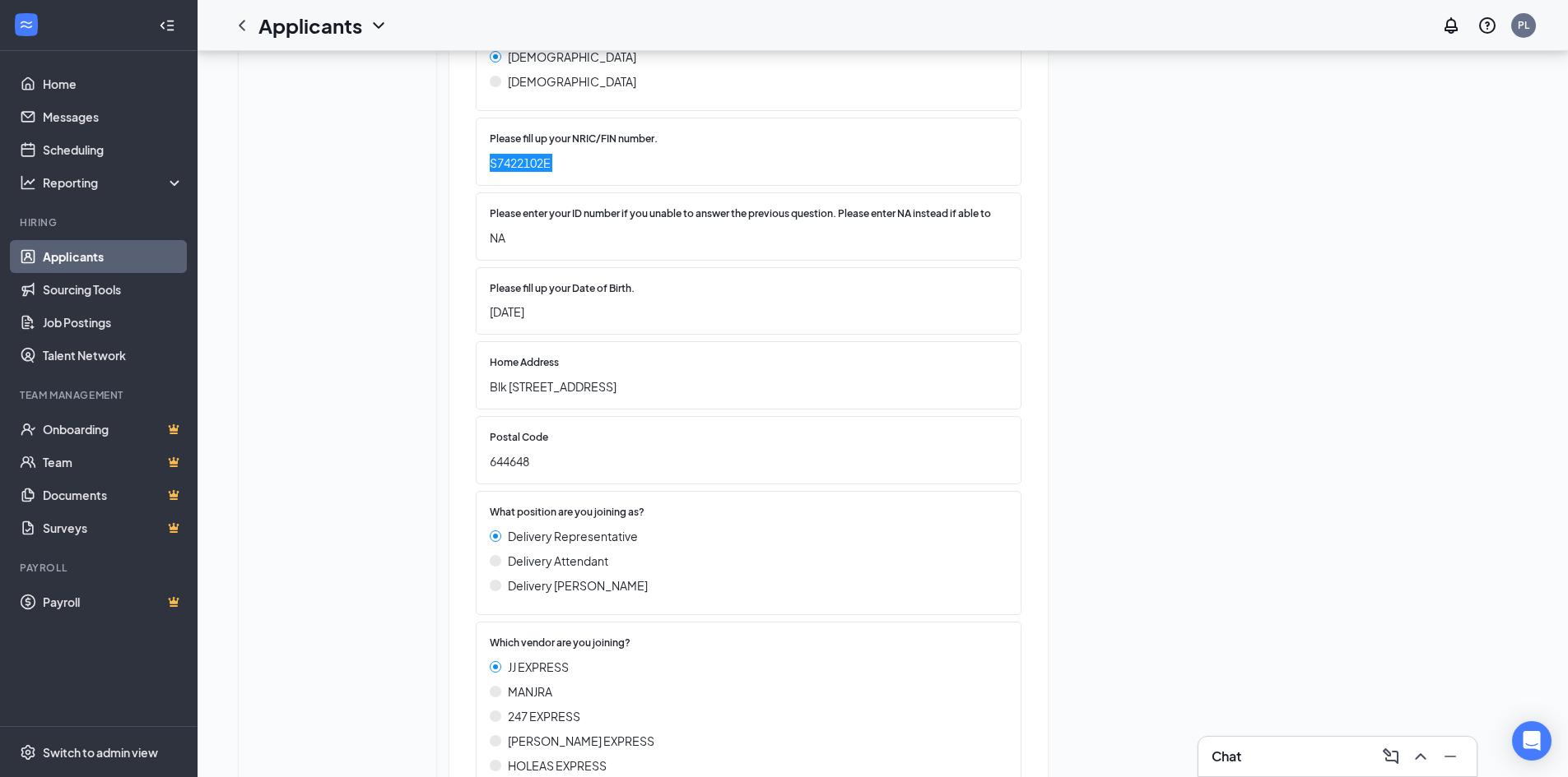
scroll to position [493, 0]
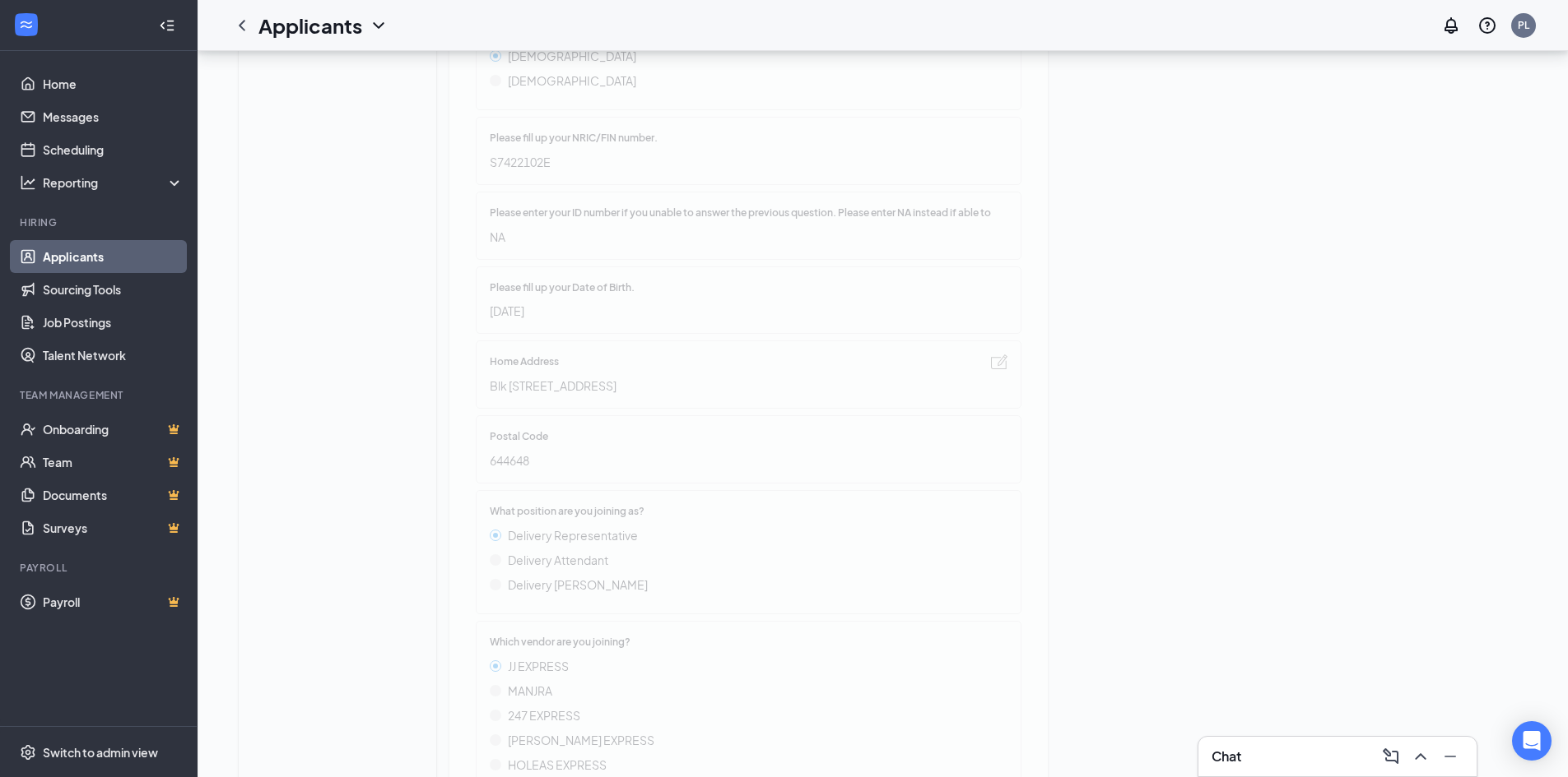
click at [530, 416] on div "[PERSON_NAME] [PERSON_NAME][EMAIL_ADDRESS][DOMAIN_NAME] [PHONE_NUMBER] Position…" at bounding box center [748, 622] width 599 height 2090
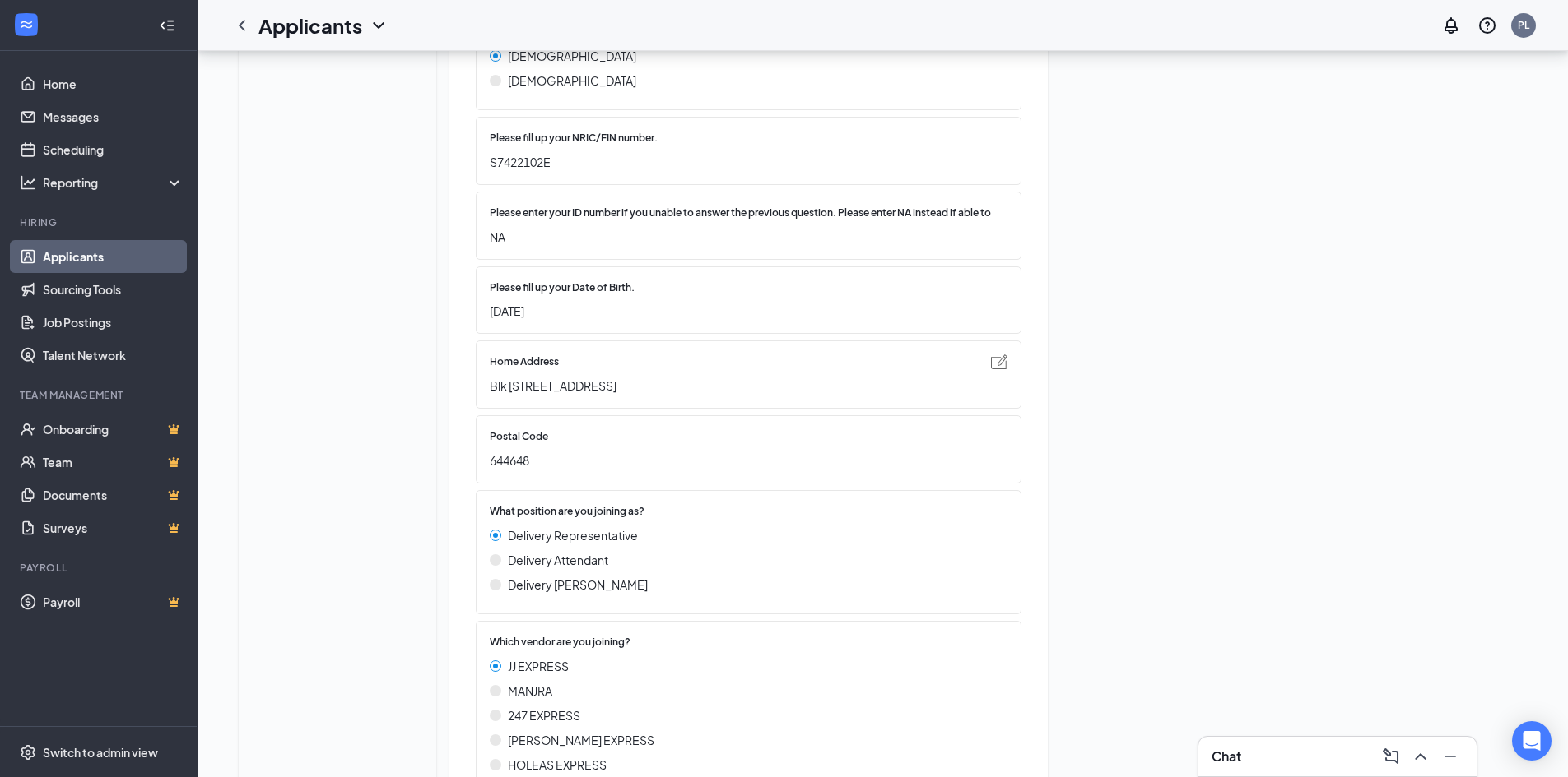
click at [788, 395] on div "Home Address [STREET_ADDRESS]" at bounding box center [739, 374] width 501 height 41
drag, startPoint x: 782, startPoint y: 425, endPoint x: 437, endPoint y: 415, distance: 345.1
click at [437, 415] on div "[PERSON_NAME] Info Messages Feedback Files Required Documents [PERSON_NAME] [PE…" at bounding box center [882, 629] width 1314 height 2103
click at [771, 395] on span "Blk [STREET_ADDRESS]" at bounding box center [739, 386] width 501 height 18
drag, startPoint x: 712, startPoint y: 429, endPoint x: 488, endPoint y: 429, distance: 224.0
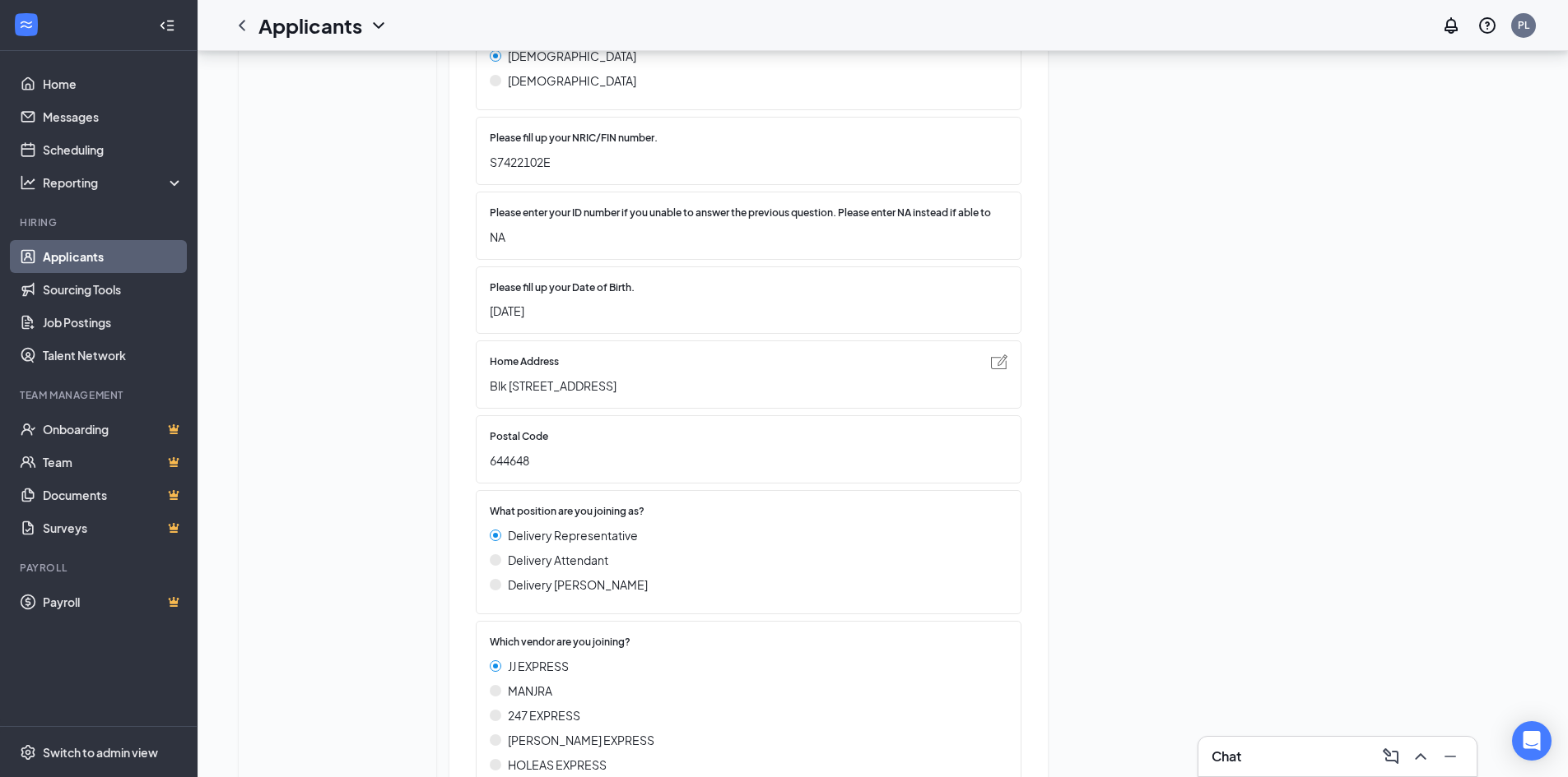
click at [488, 409] on div "Home Address [STREET_ADDRESS]" at bounding box center [748, 375] width 546 height 68
copy span "Blk [STREET_ADDRESS]"
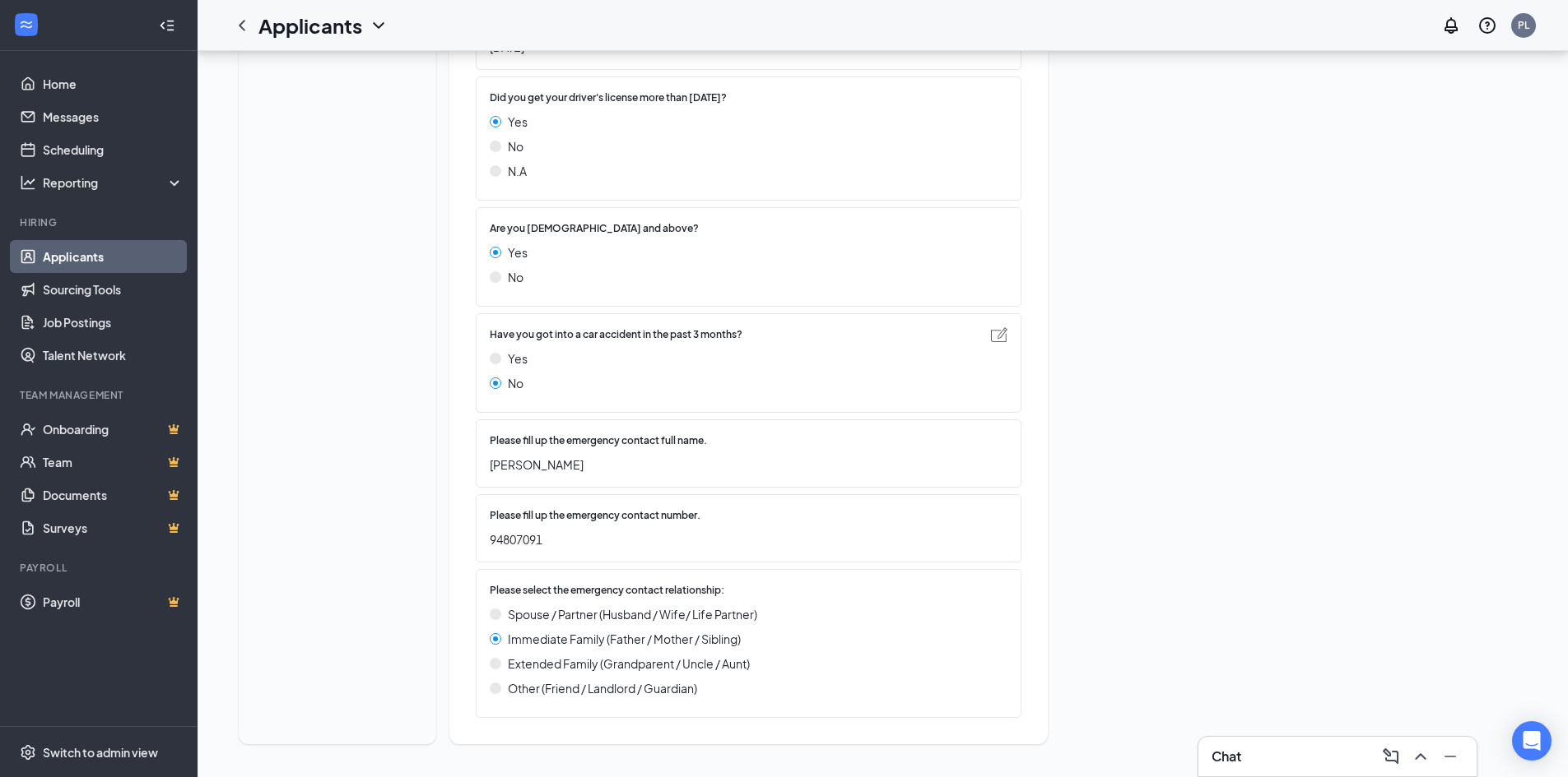
scroll to position [1456, 0]
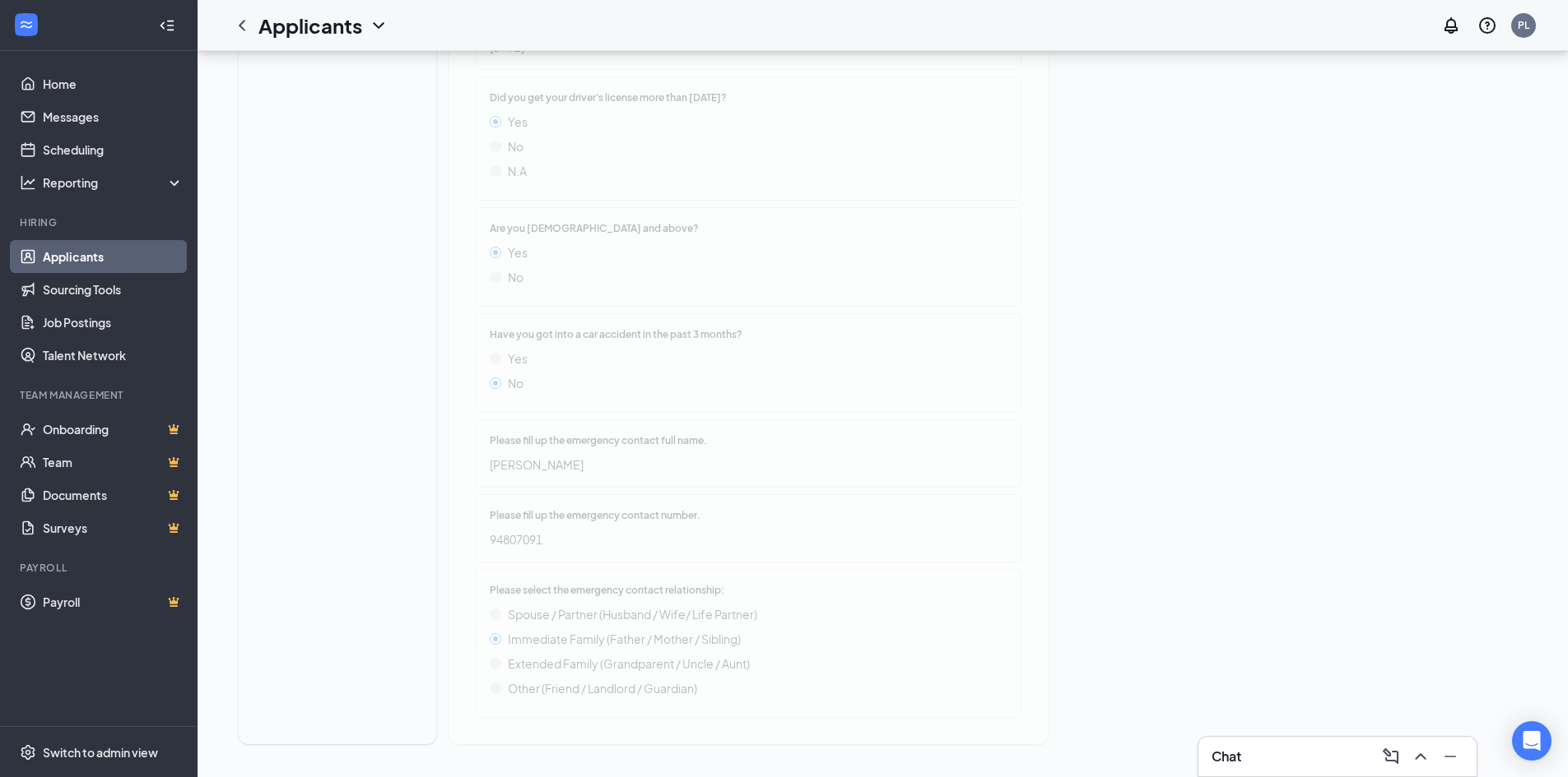
drag, startPoint x: 592, startPoint y: 470, endPoint x: 561, endPoint y: 462, distance: 32.0
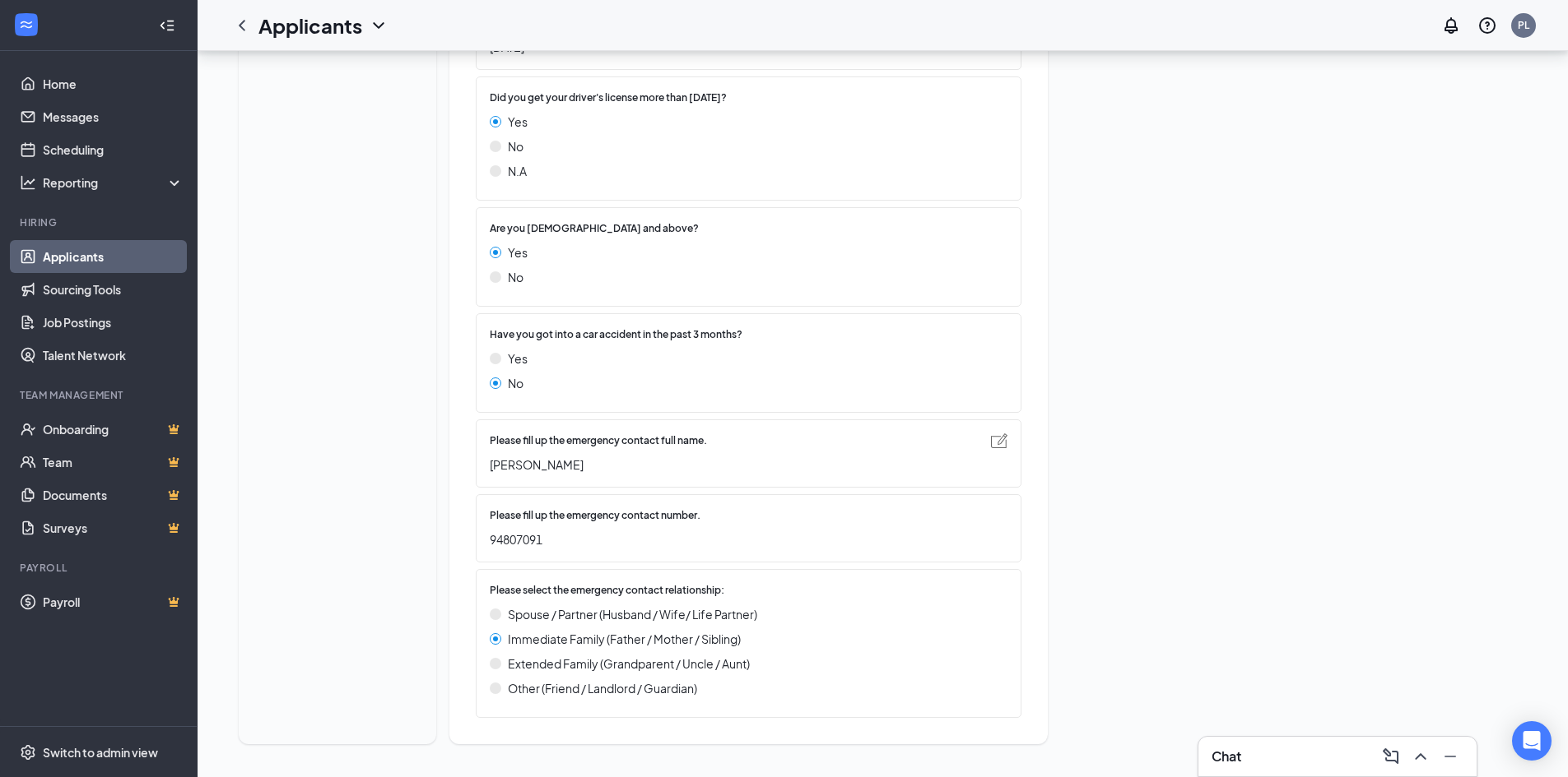
click at [667, 476] on div "Please fill up the emergency contact full name. [PERSON_NAME]" at bounding box center [748, 453] width 546 height 68
drag, startPoint x: 625, startPoint y: 477, endPoint x: 493, endPoint y: 467, distance: 132.4
click at [493, 467] on div "Please fill up the emergency contact full name. [PERSON_NAME]" at bounding box center [748, 453] width 546 height 68
copy span "[PERSON_NAME]"
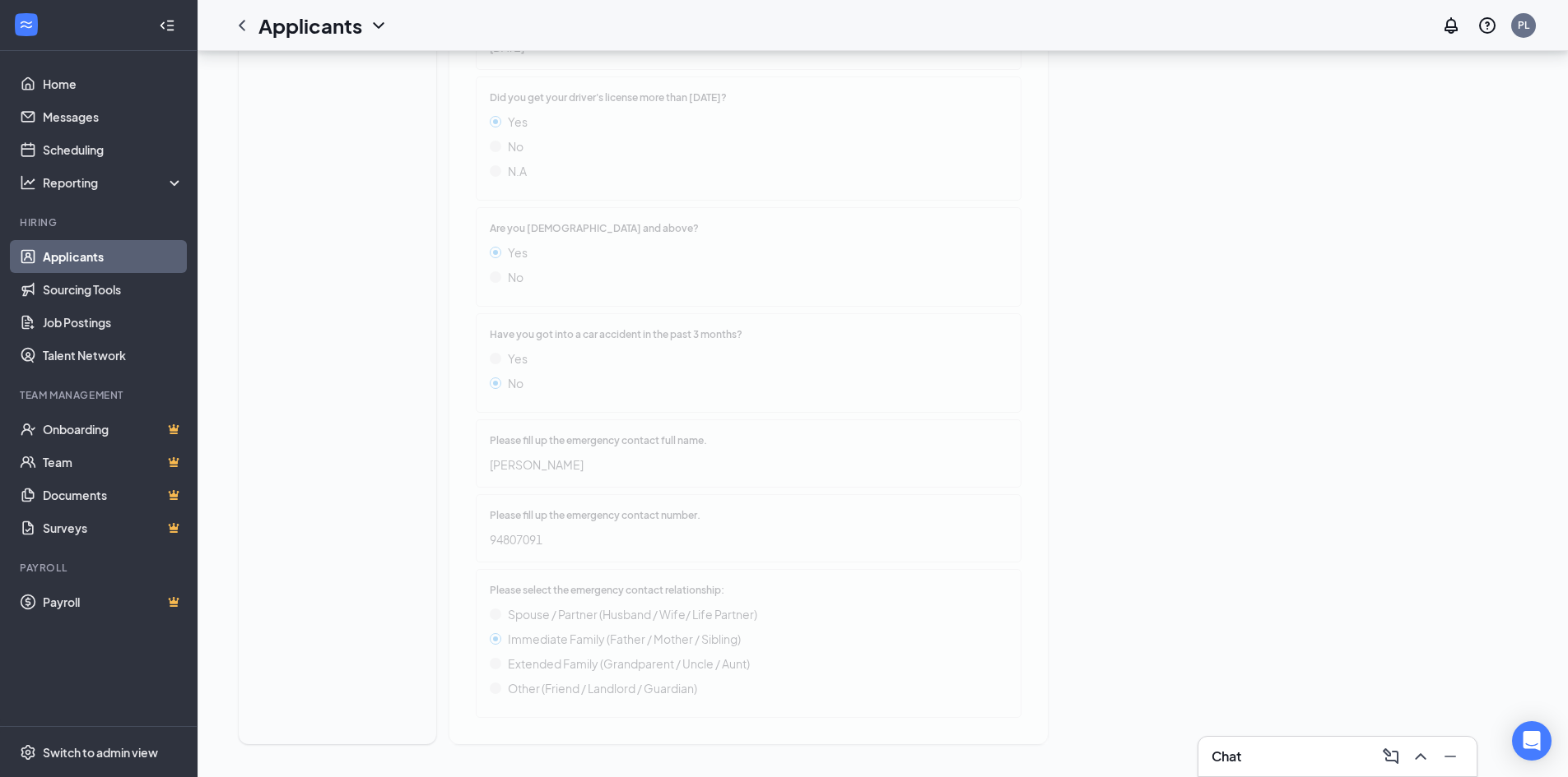
drag, startPoint x: 559, startPoint y: 547, endPoint x: 502, endPoint y: 539, distance: 57.6
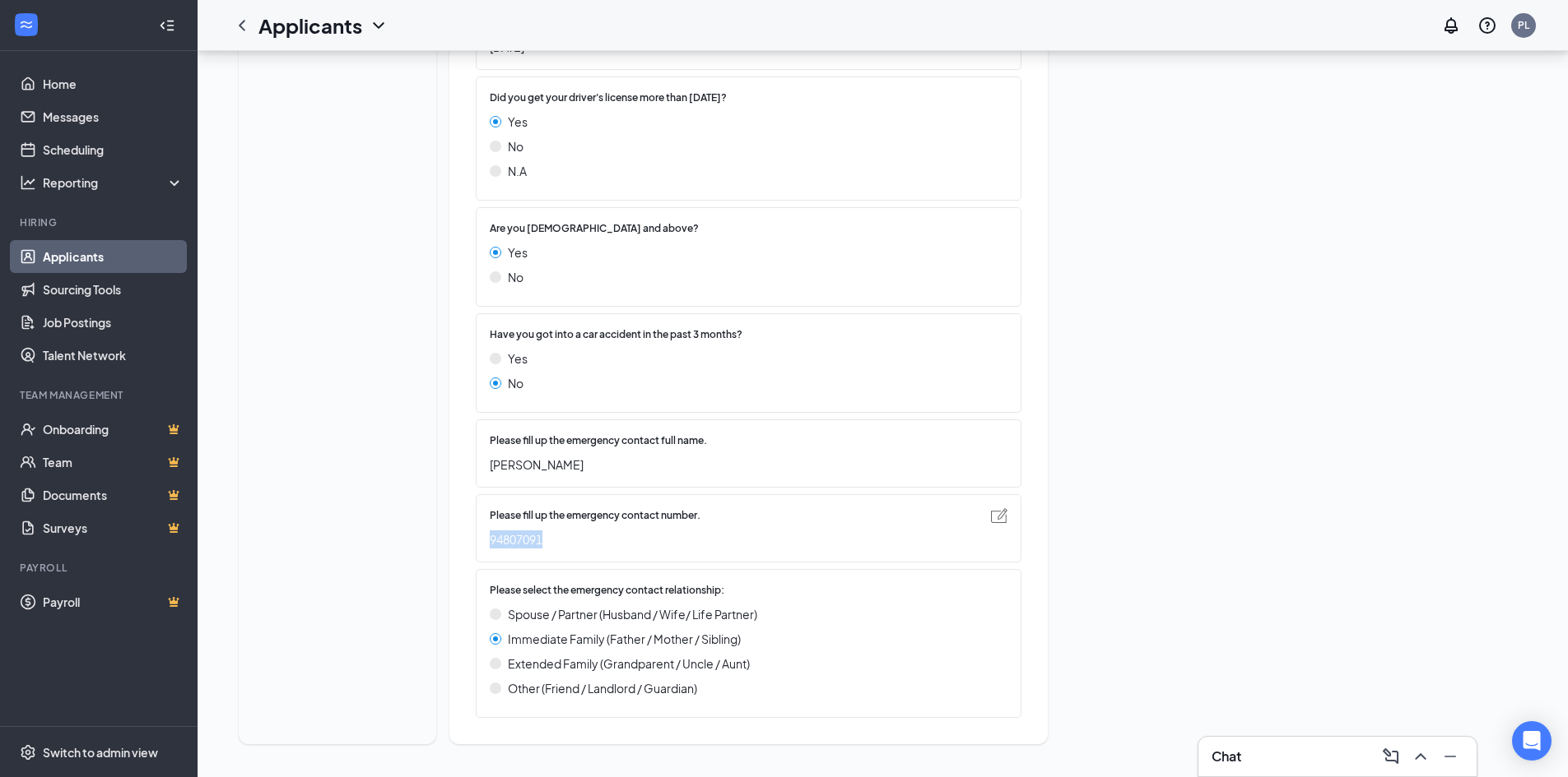
drag, startPoint x: 612, startPoint y: 551, endPoint x: 483, endPoint y: 540, distance: 129.5
click at [483, 540] on div "Please fill up the emergency contact number. [PHONE_NUMBER]" at bounding box center [748, 528] width 546 height 68
copy span "94807091"
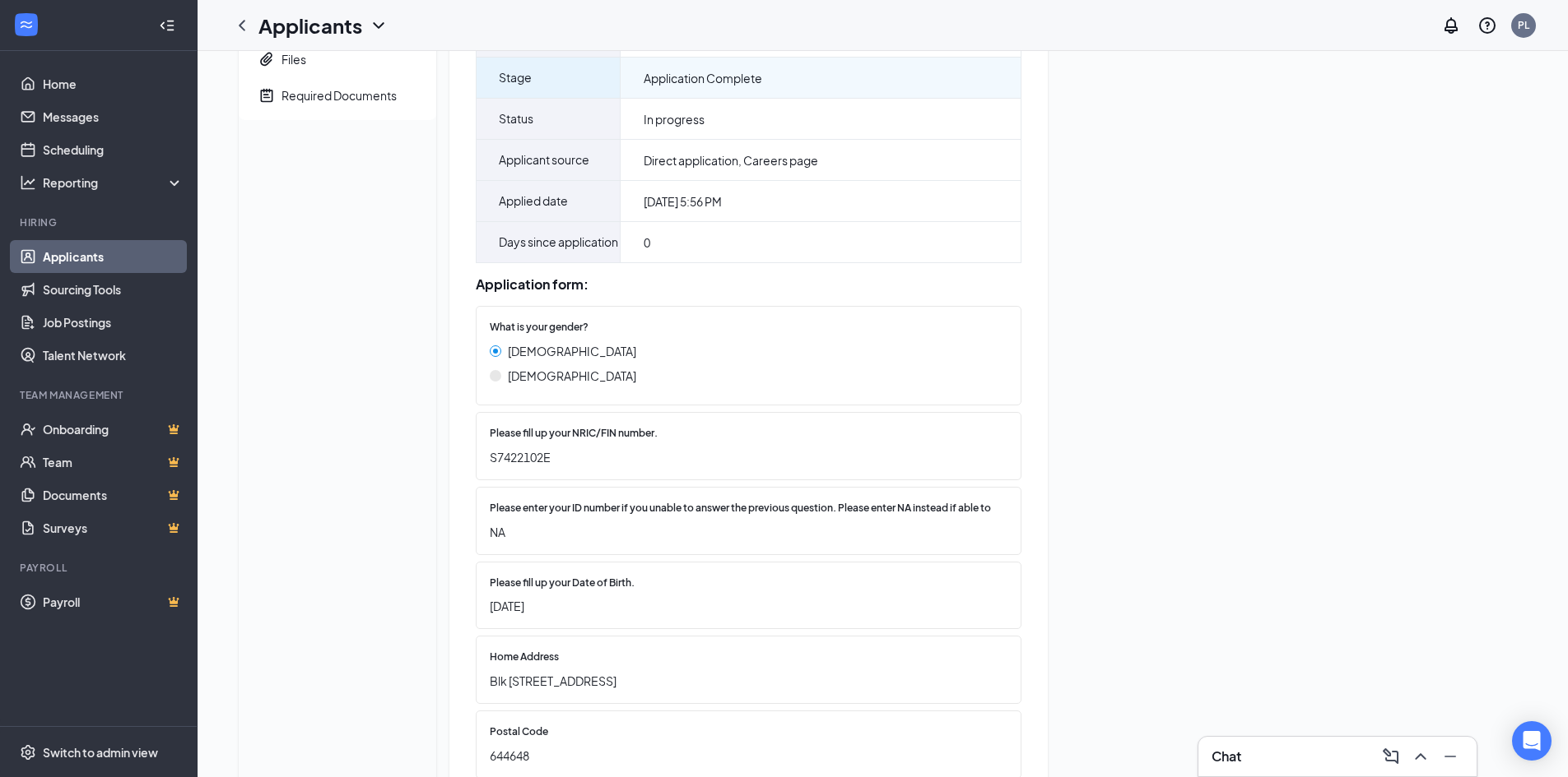
scroll to position [0, 0]
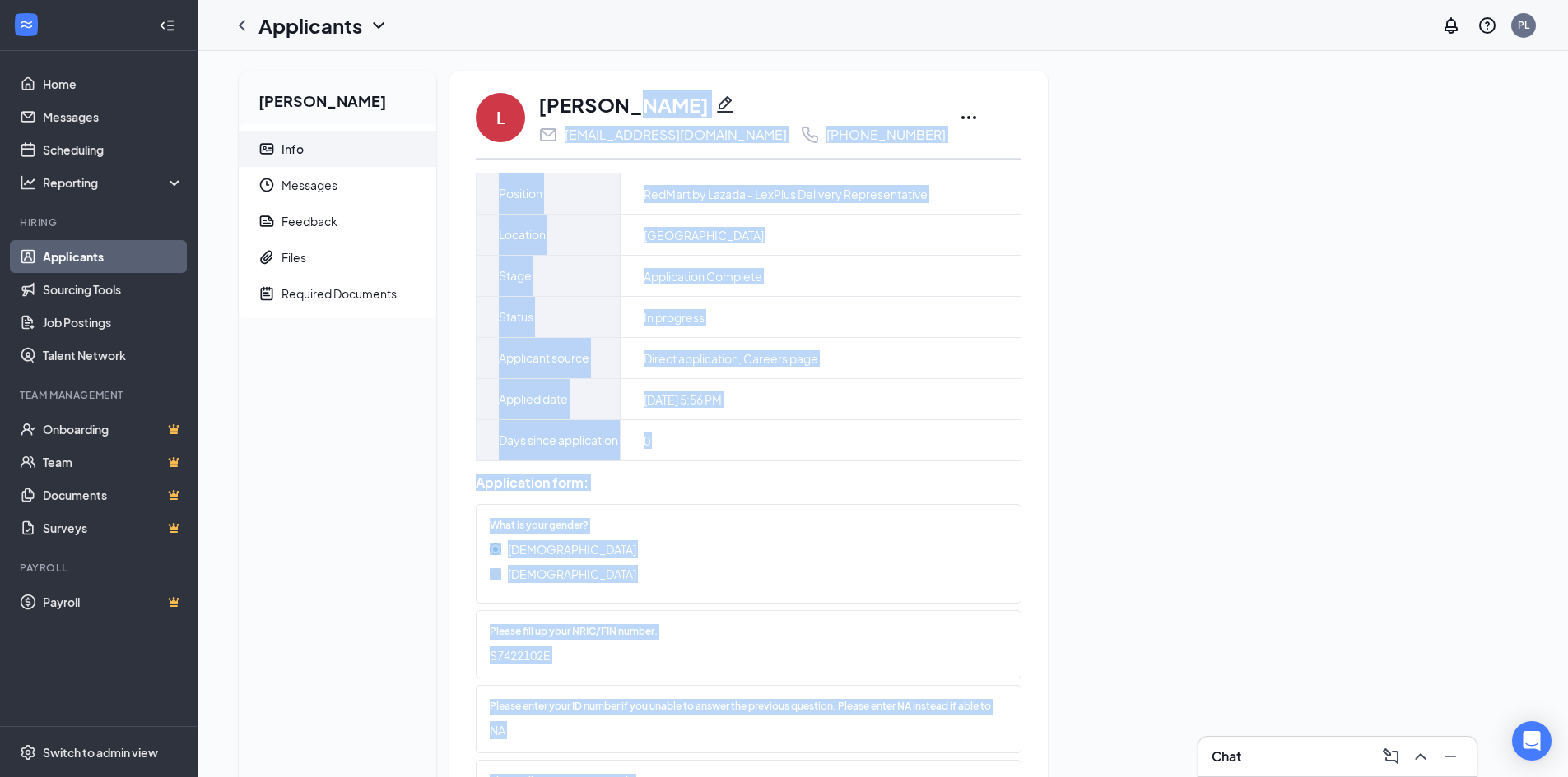
drag, startPoint x: 547, startPoint y: 106, endPoint x: 618, endPoint y: 112, distance: 71.3
click at [618, 112] on div "[PERSON_NAME] [PERSON_NAME][EMAIL_ADDRESS][DOMAIN_NAME] [PHONE_NUMBER]" at bounding box center [748, 118] width 546 height 55
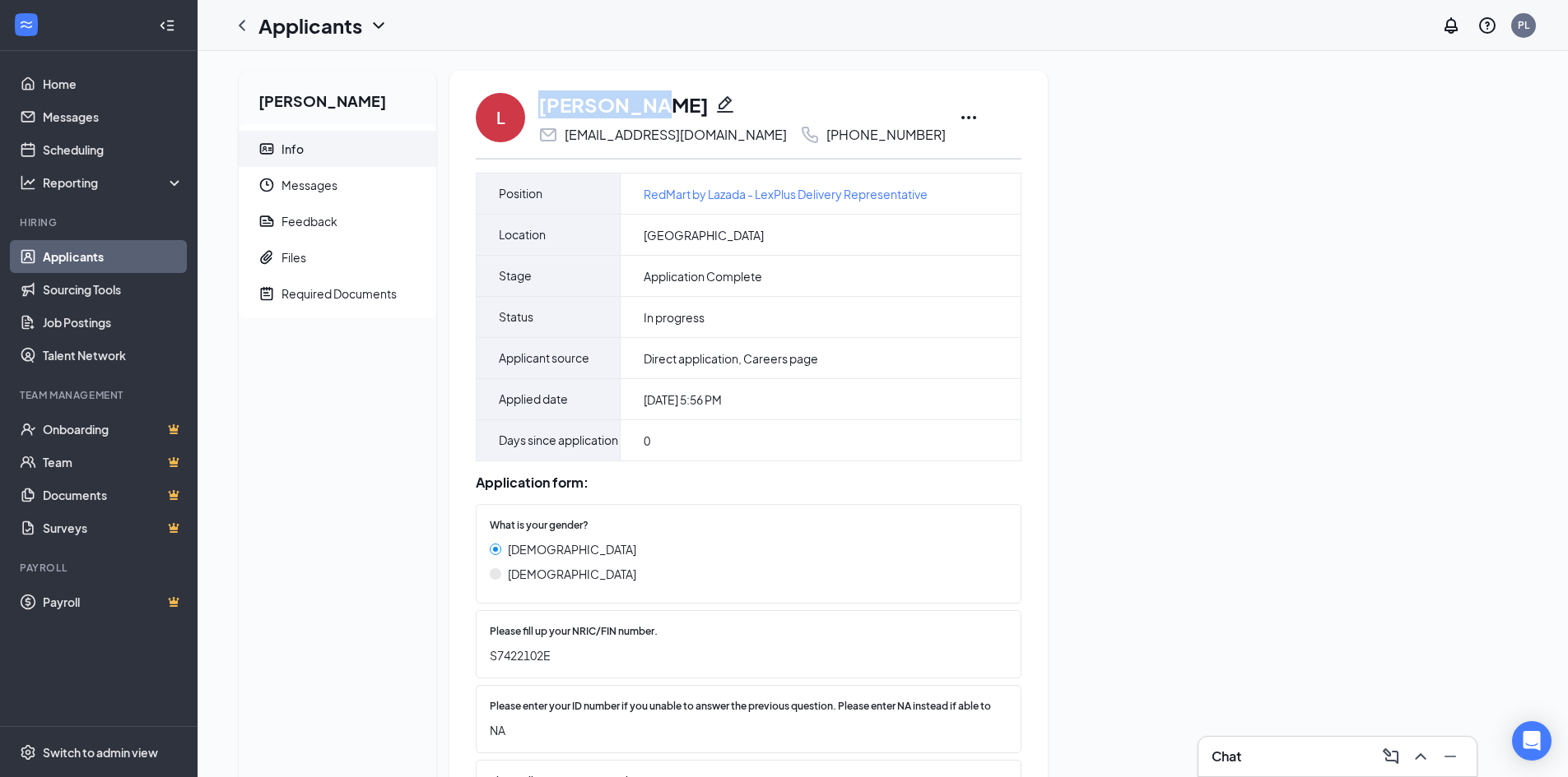
drag, startPoint x: 642, startPoint y: 101, endPoint x: 529, endPoint y: 105, distance: 113.1
click at [529, 105] on div "[PERSON_NAME] [PERSON_NAME][EMAIL_ADDRESS][DOMAIN_NAME] [PHONE_NUMBER]" at bounding box center [748, 118] width 546 height 55
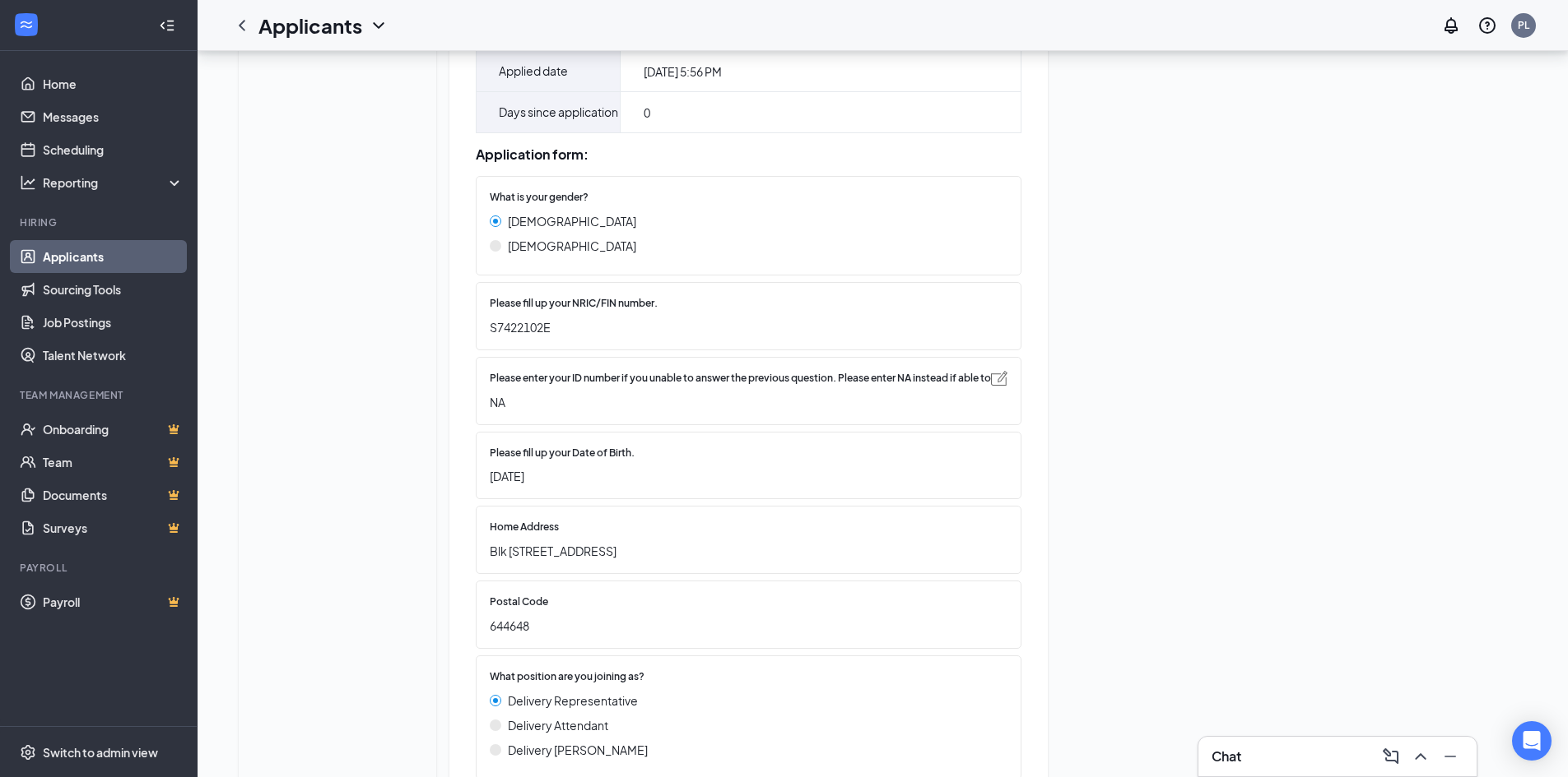
scroll to position [329, 0]
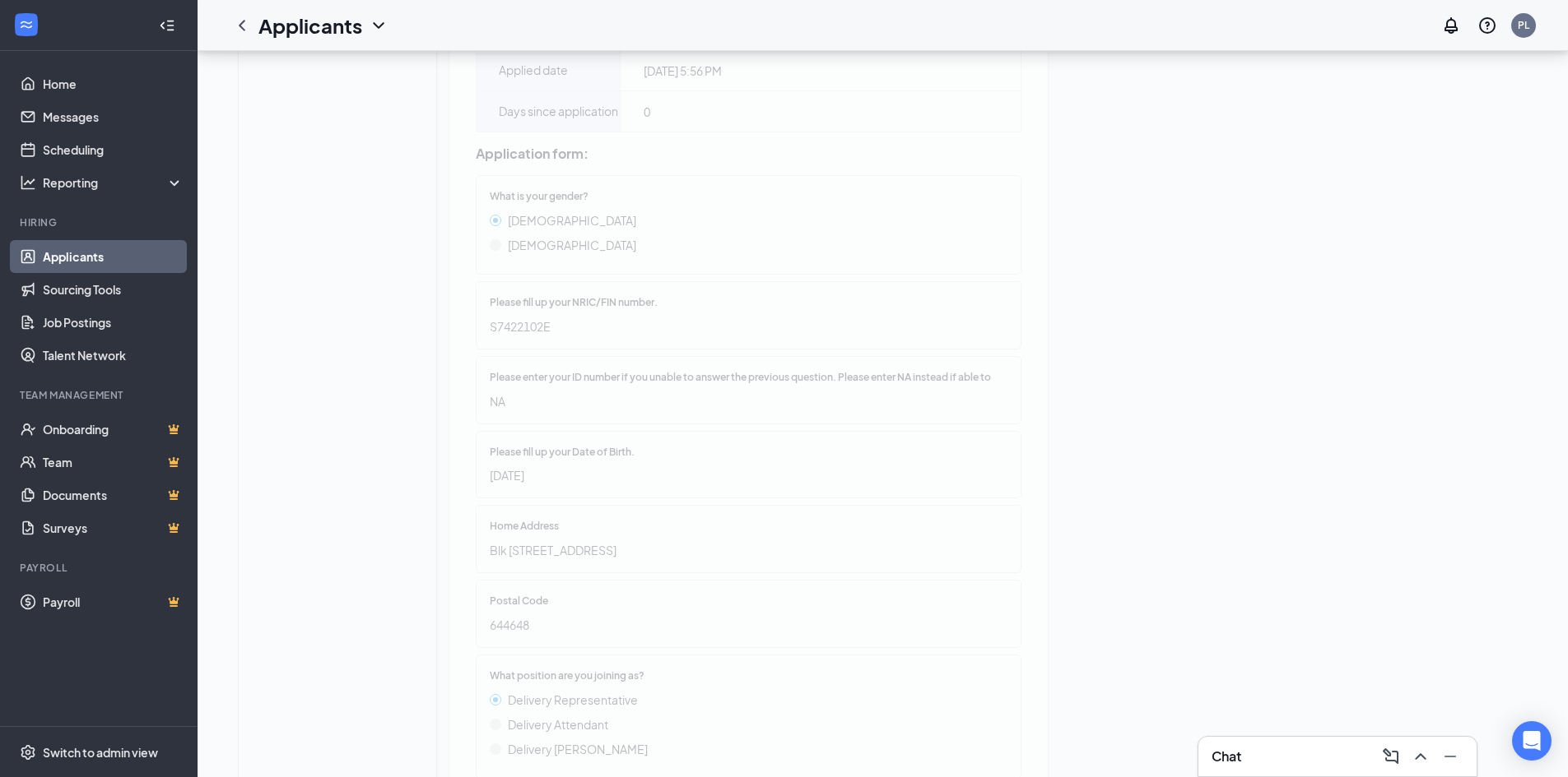
drag, startPoint x: 578, startPoint y: 367, endPoint x: 486, endPoint y: 365, distance: 92.0
click at [486, 349] on div "Please fill up your NRIC/FIN number. S7422102E" at bounding box center [748, 315] width 546 height 68
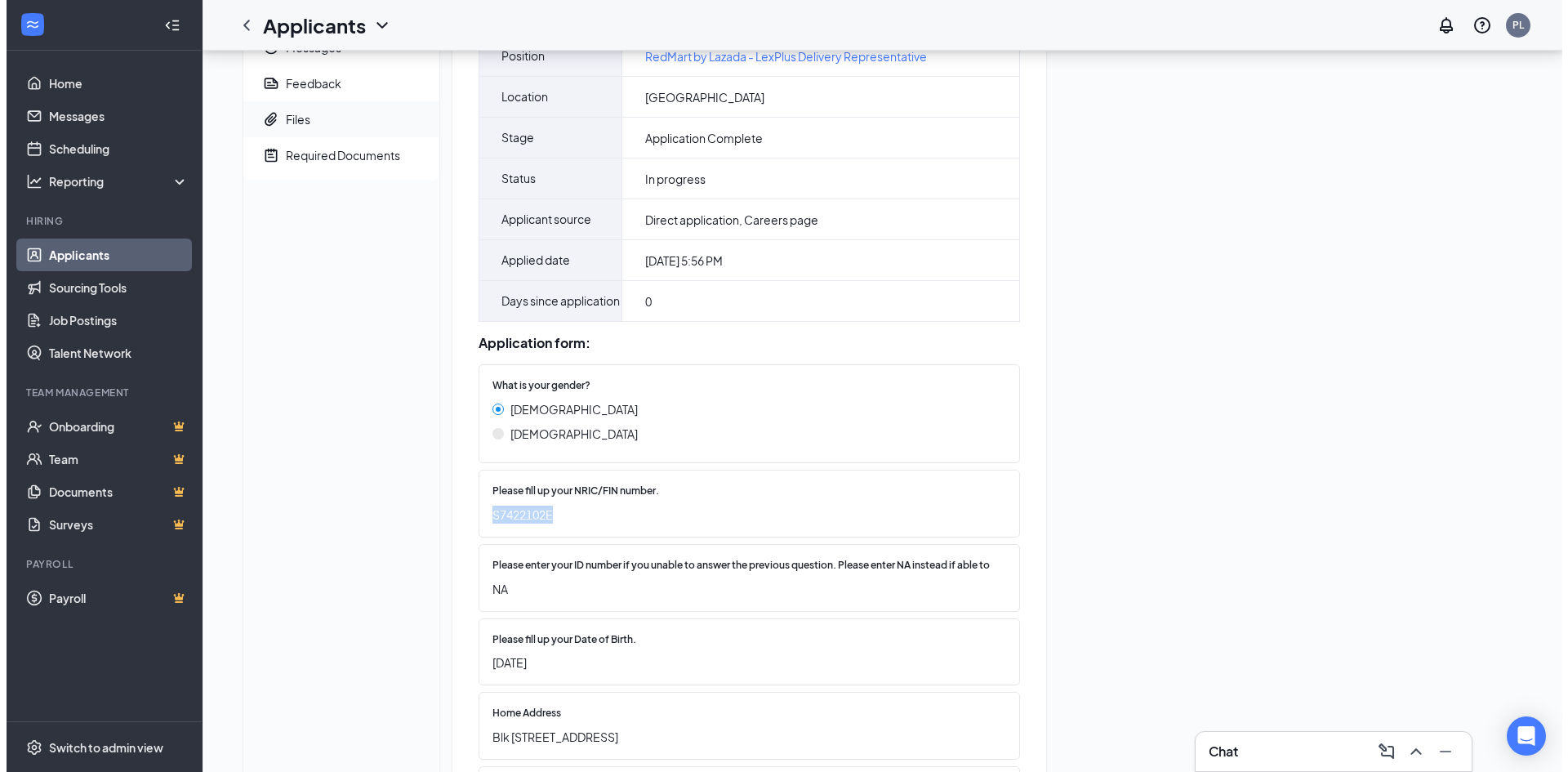
scroll to position [0, 0]
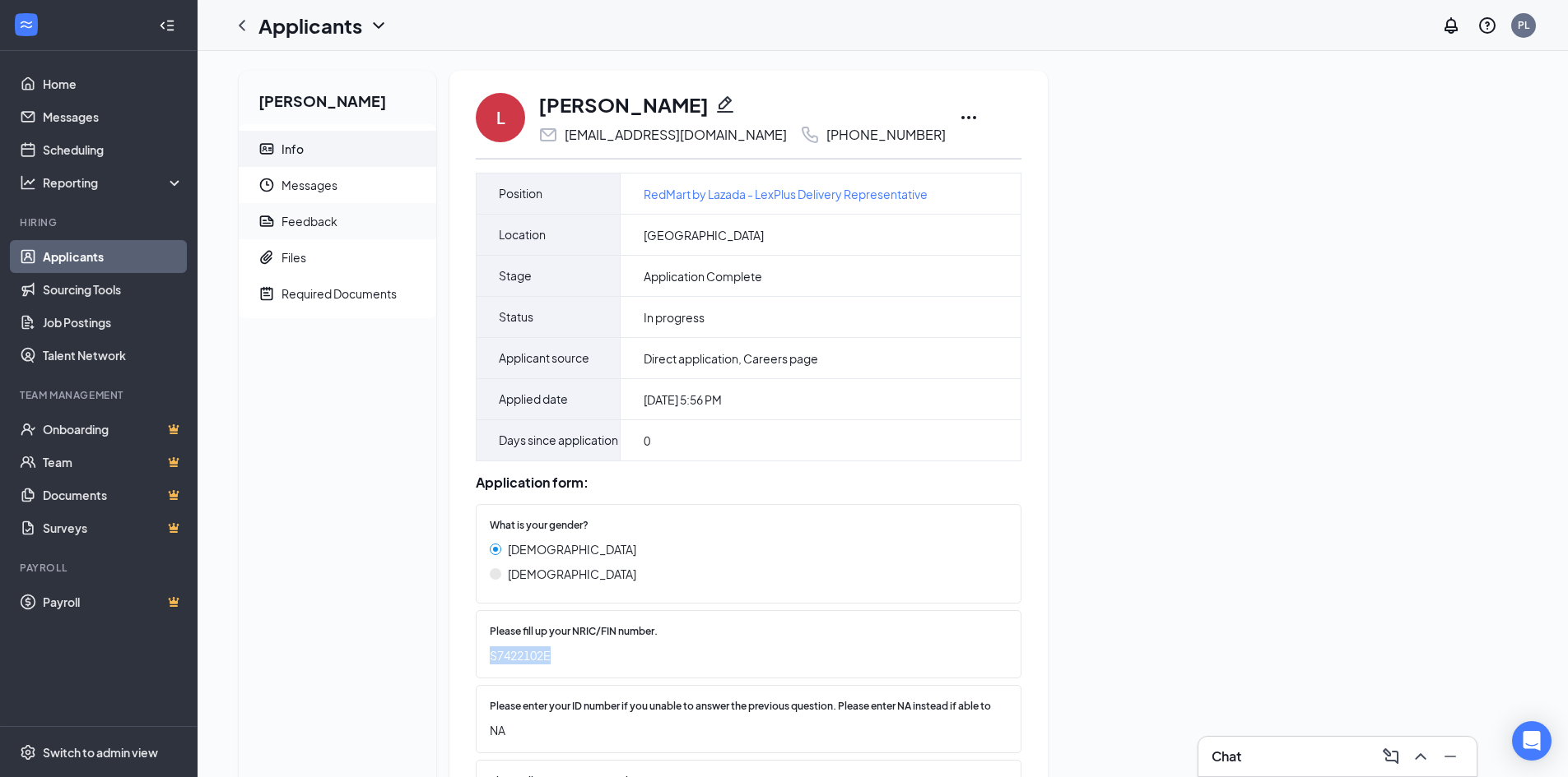
click at [318, 217] on div "Feedback" at bounding box center [310, 221] width 56 height 17
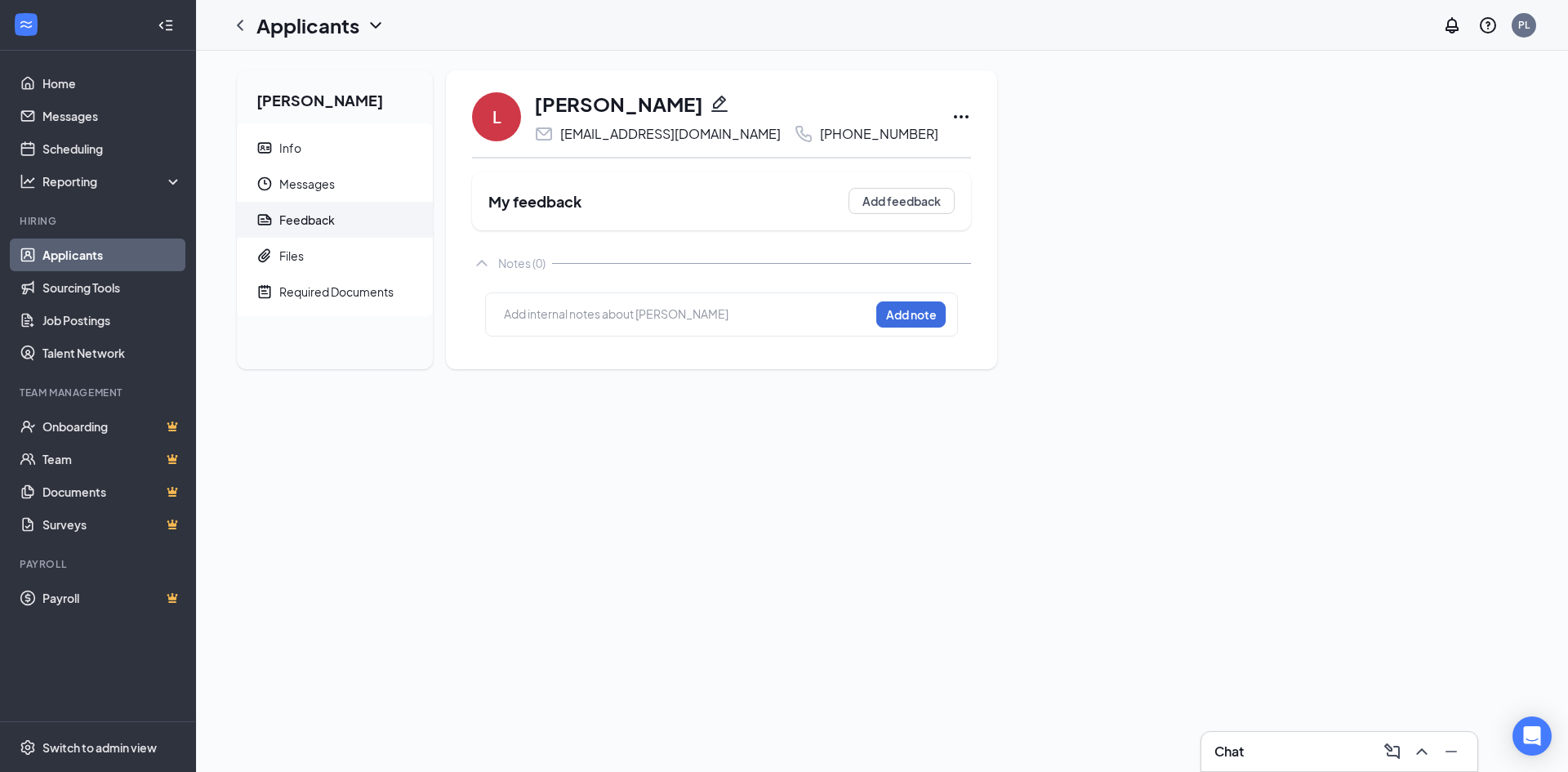
click at [560, 324] on div at bounding box center [686, 317] width 364 height 21
click at [877, 316] on button "Add note" at bounding box center [911, 315] width 69 height 26
